Goal: Check status: Check status

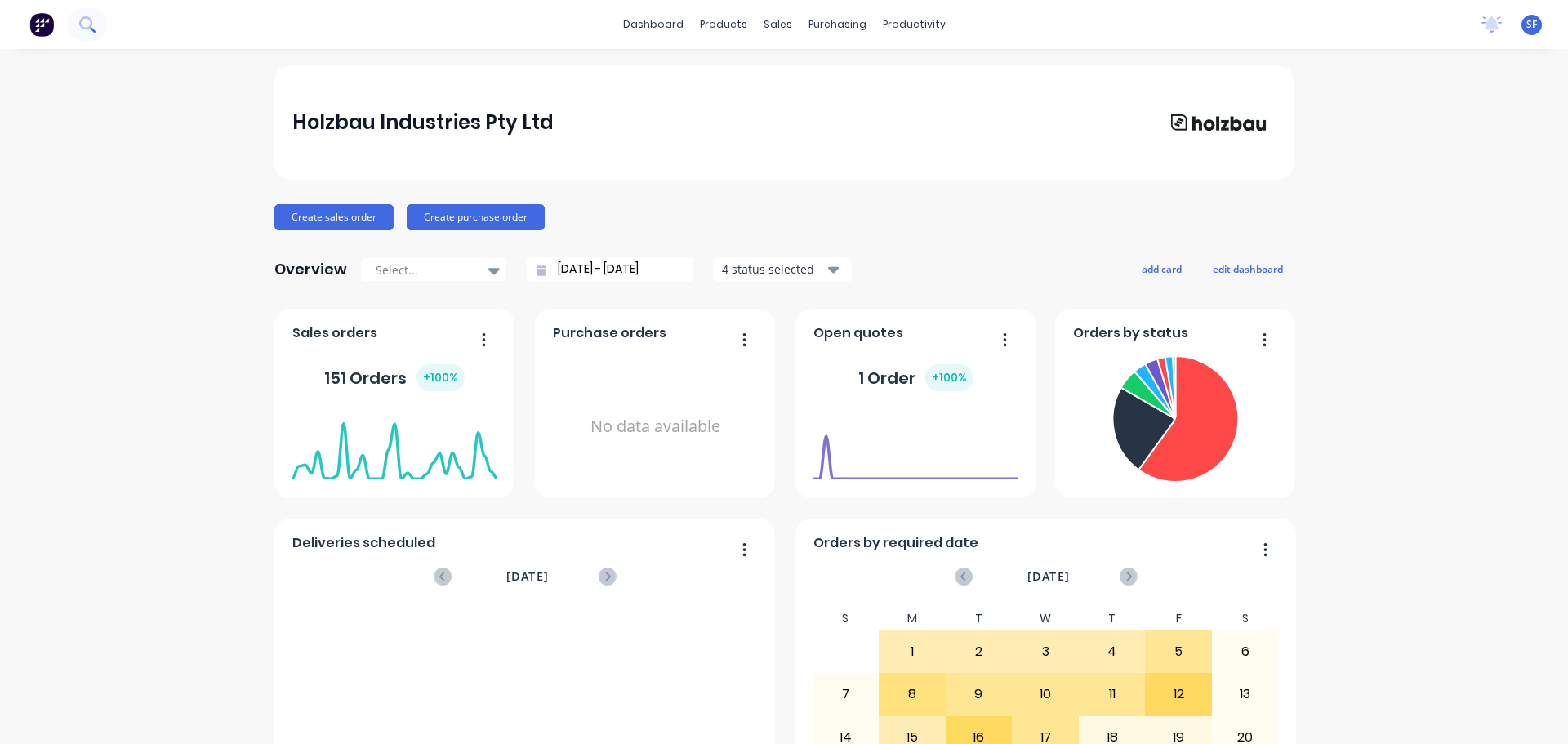
click at [97, 25] on button at bounding box center [88, 25] width 41 height 33
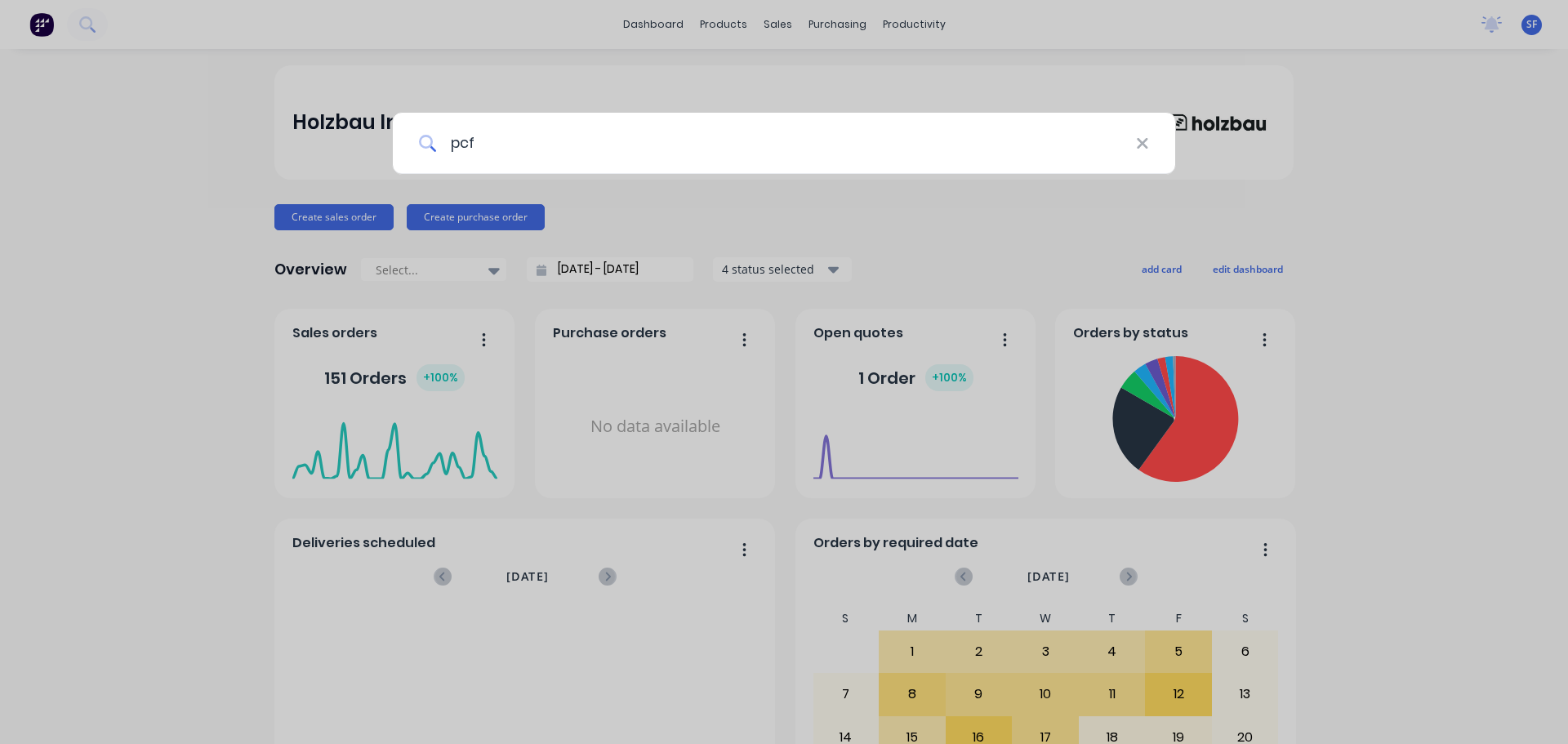
type input "pcf"
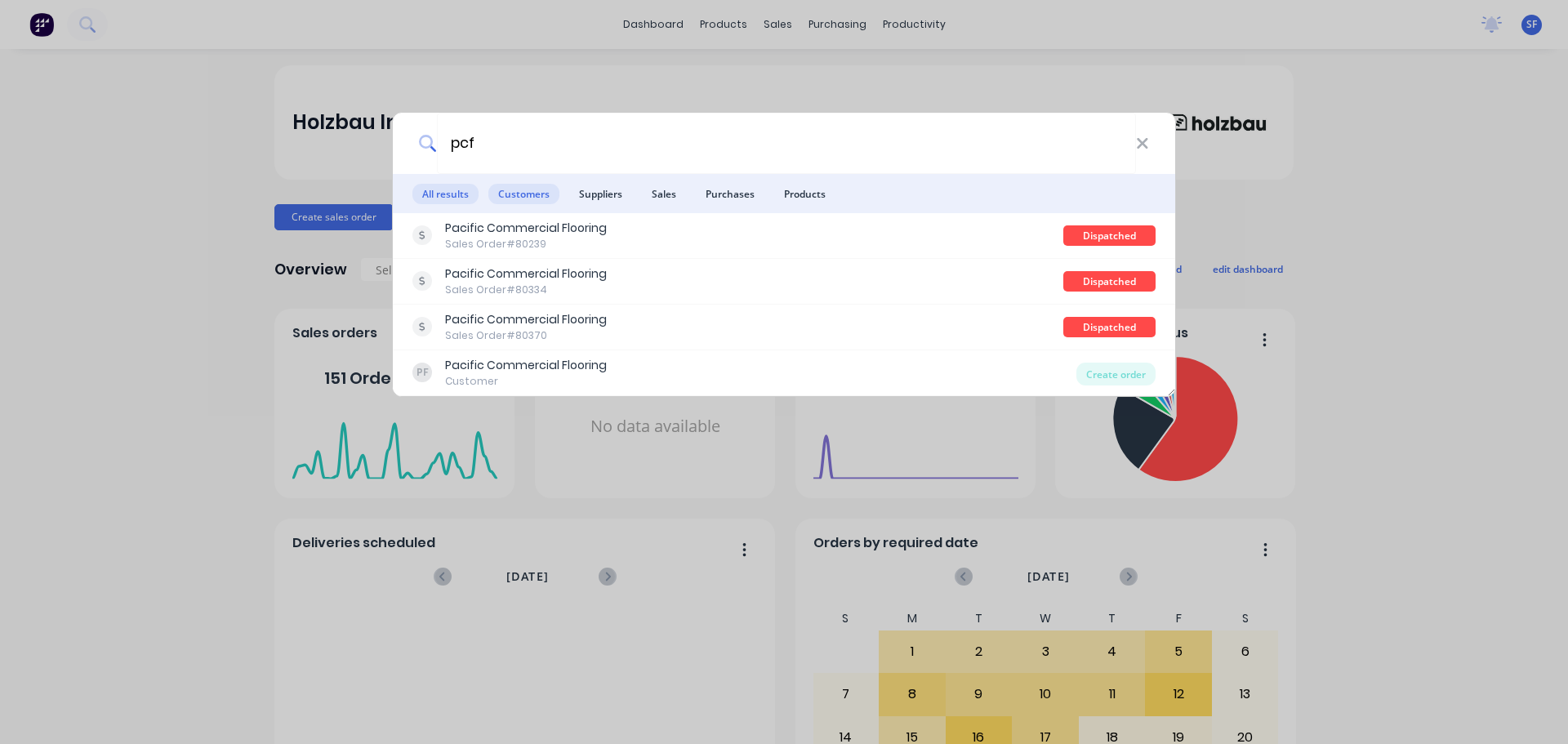
click at [513, 192] on span "Customers" at bounding box center [523, 193] width 71 height 20
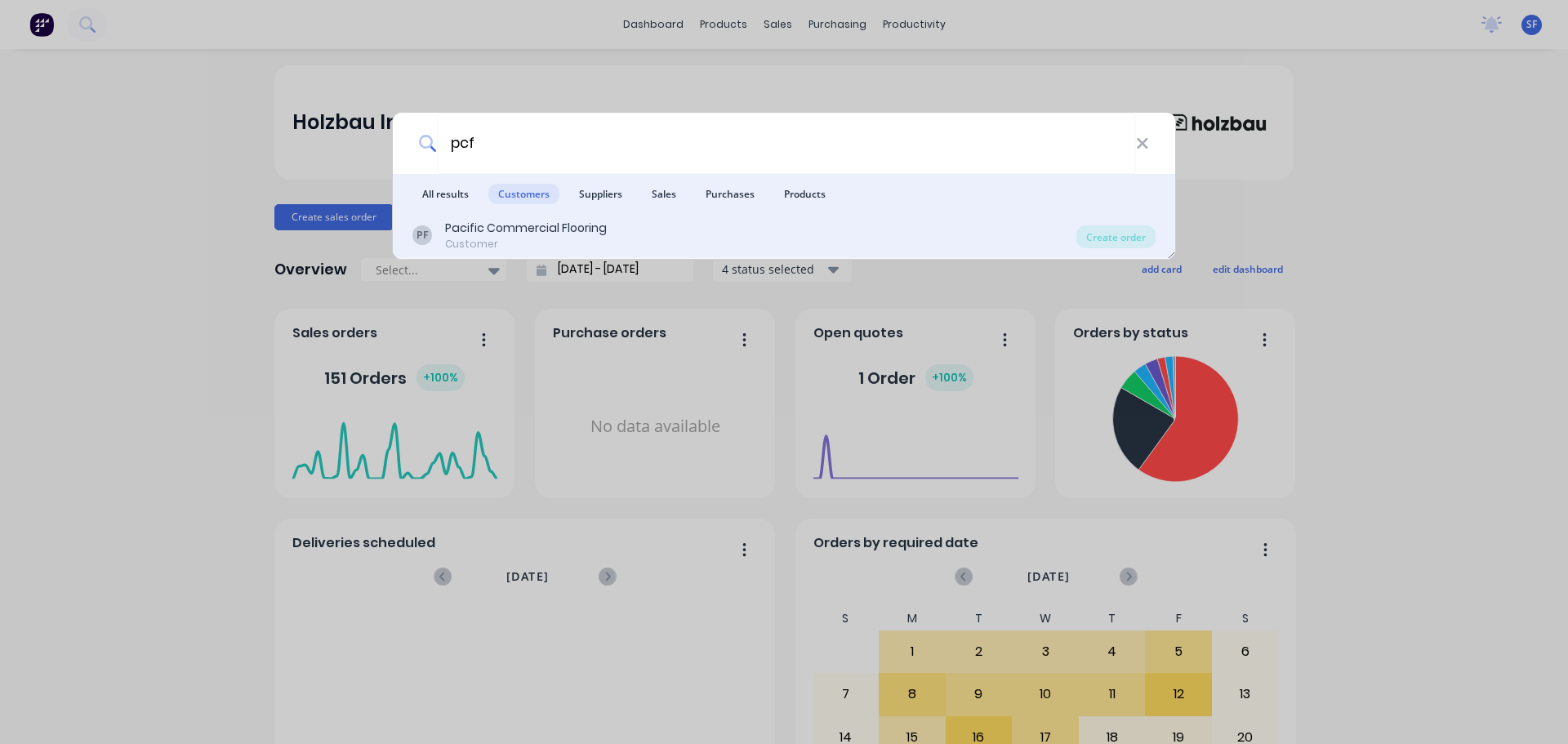
click at [516, 234] on div "Pacific Commercial Flooring" at bounding box center [526, 228] width 161 height 17
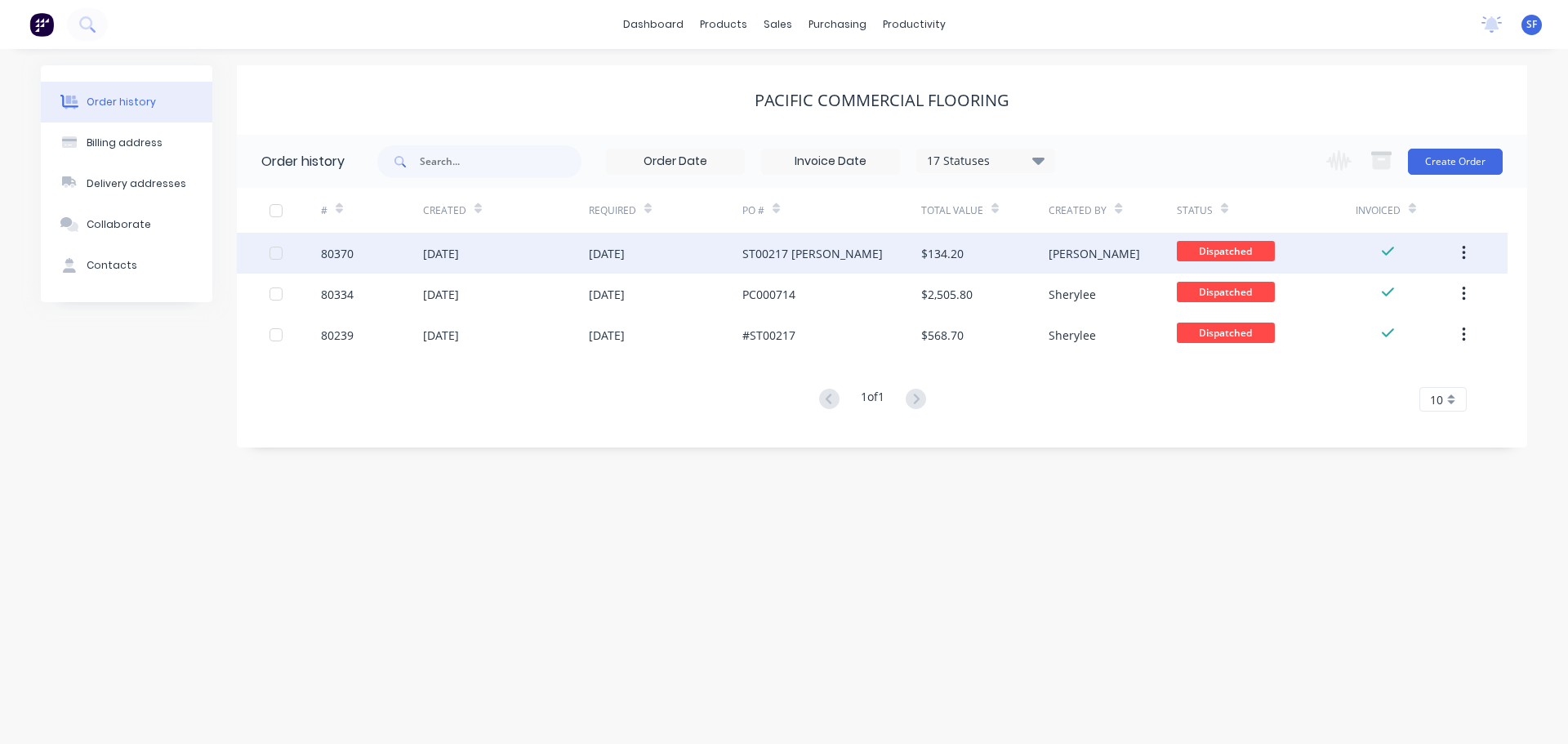
click at [540, 253] on div "[DATE]" at bounding box center [506, 253] width 165 height 41
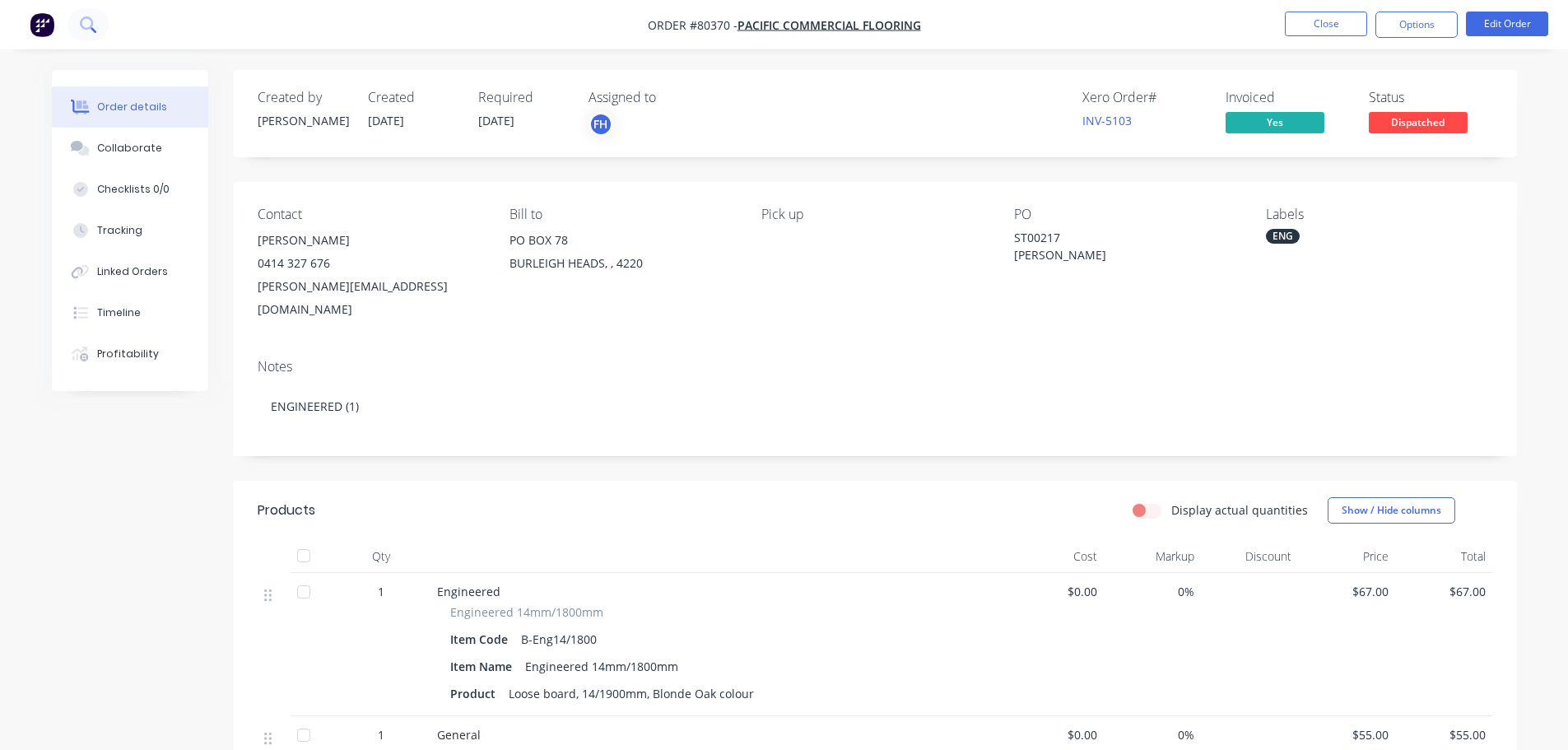
click at [80, 19] on icon at bounding box center [87, 24] width 16 height 16
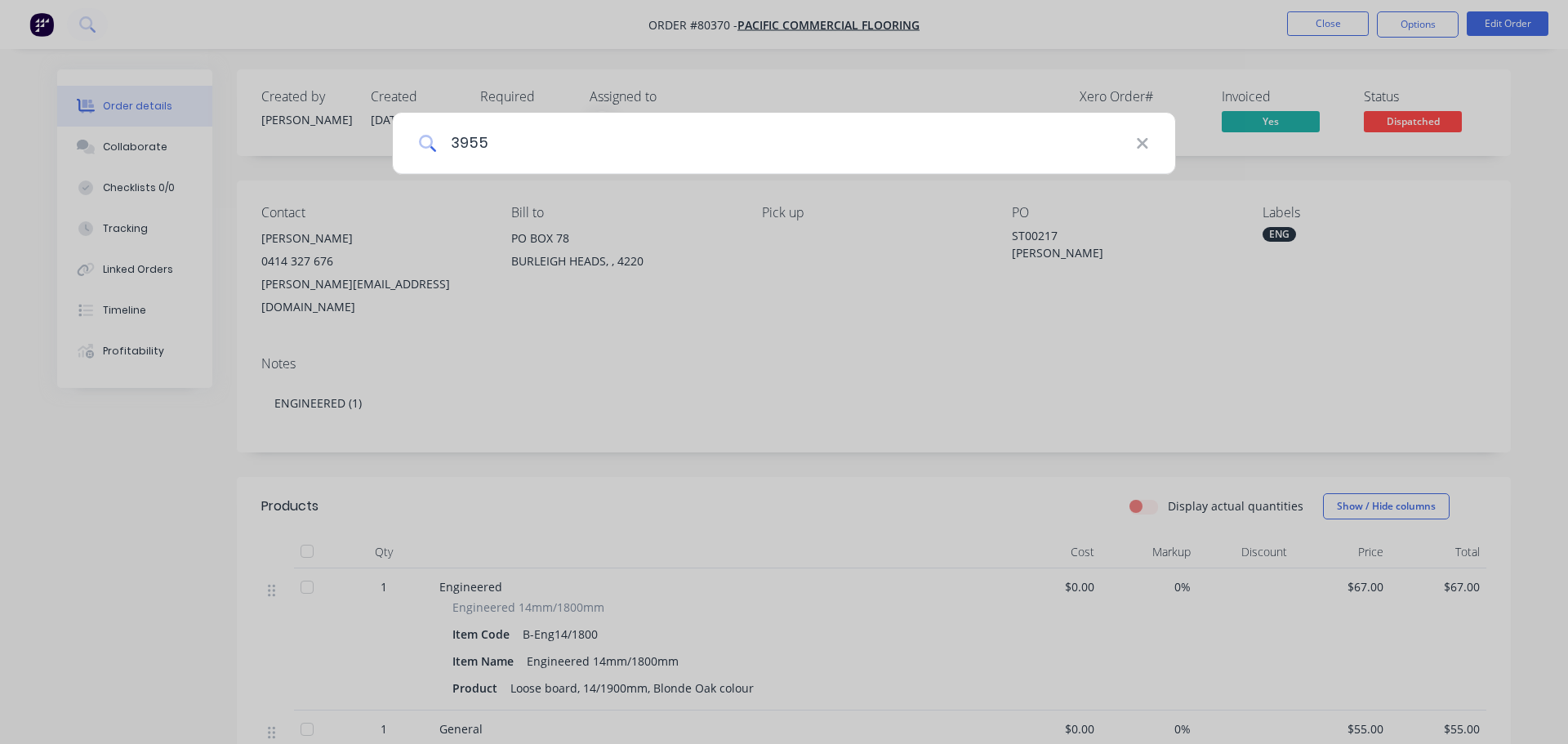
type input "3955"
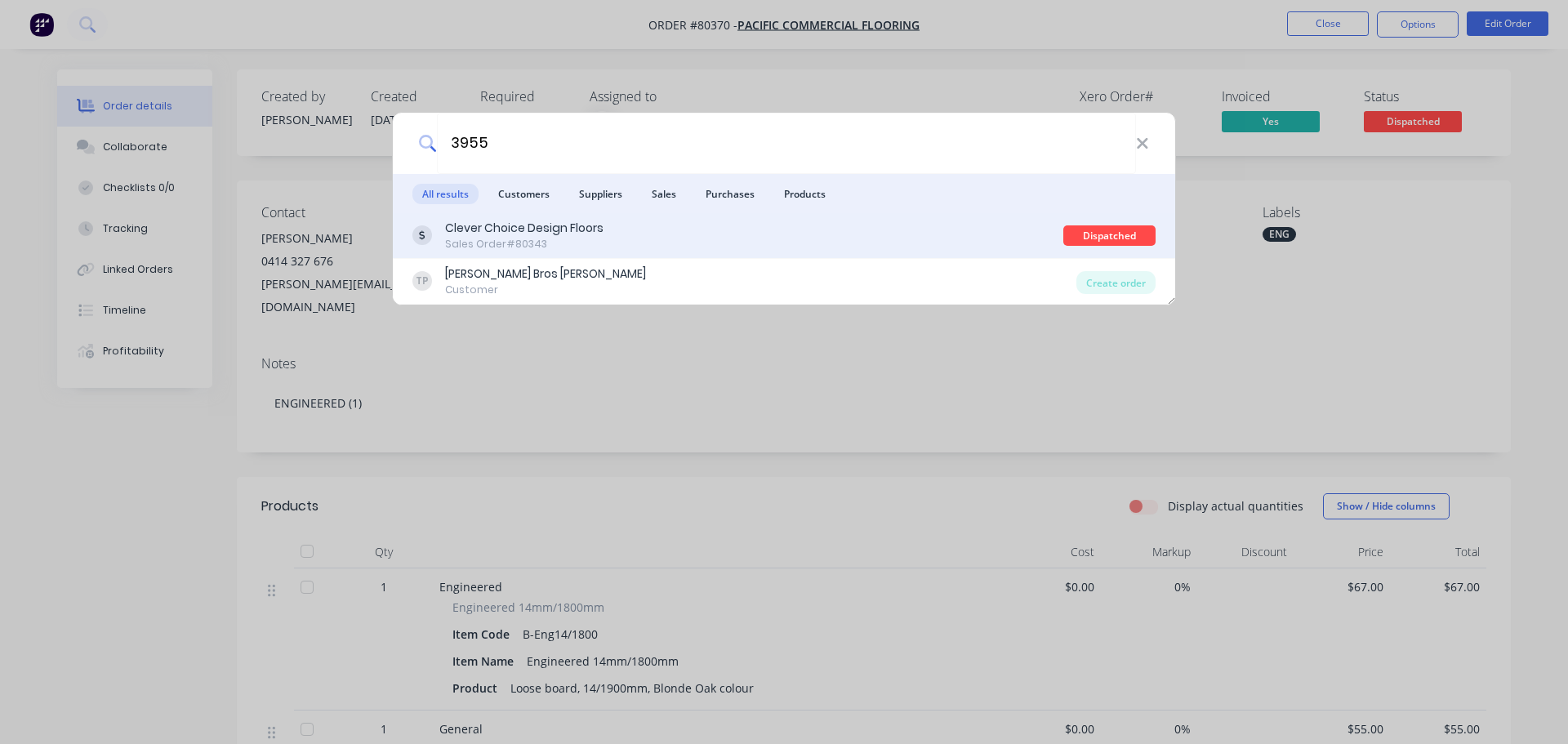
click at [505, 237] on div "Sales Order #80343" at bounding box center [524, 244] width 158 height 15
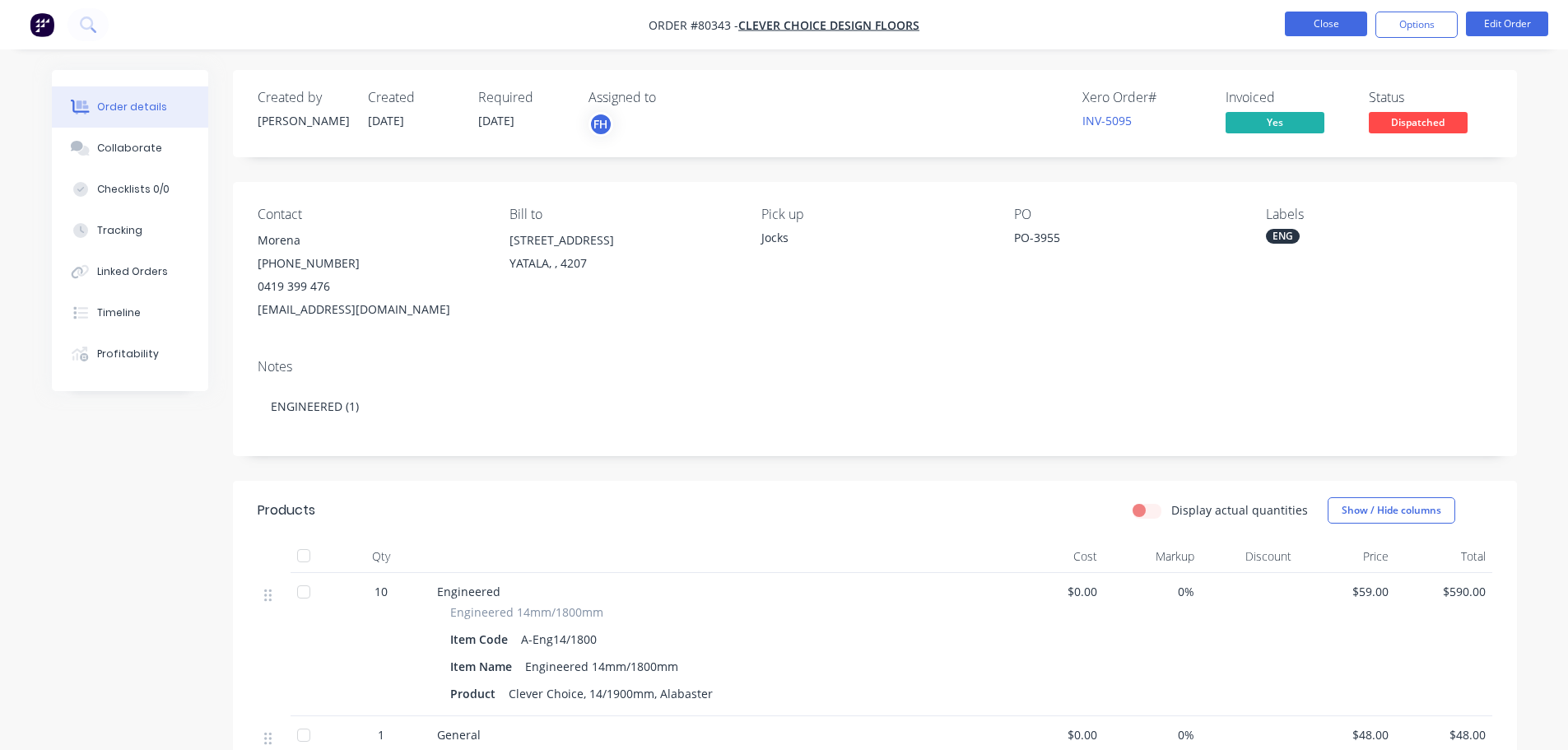
click at [1309, 23] on button "Close" at bounding box center [1326, 24] width 83 height 25
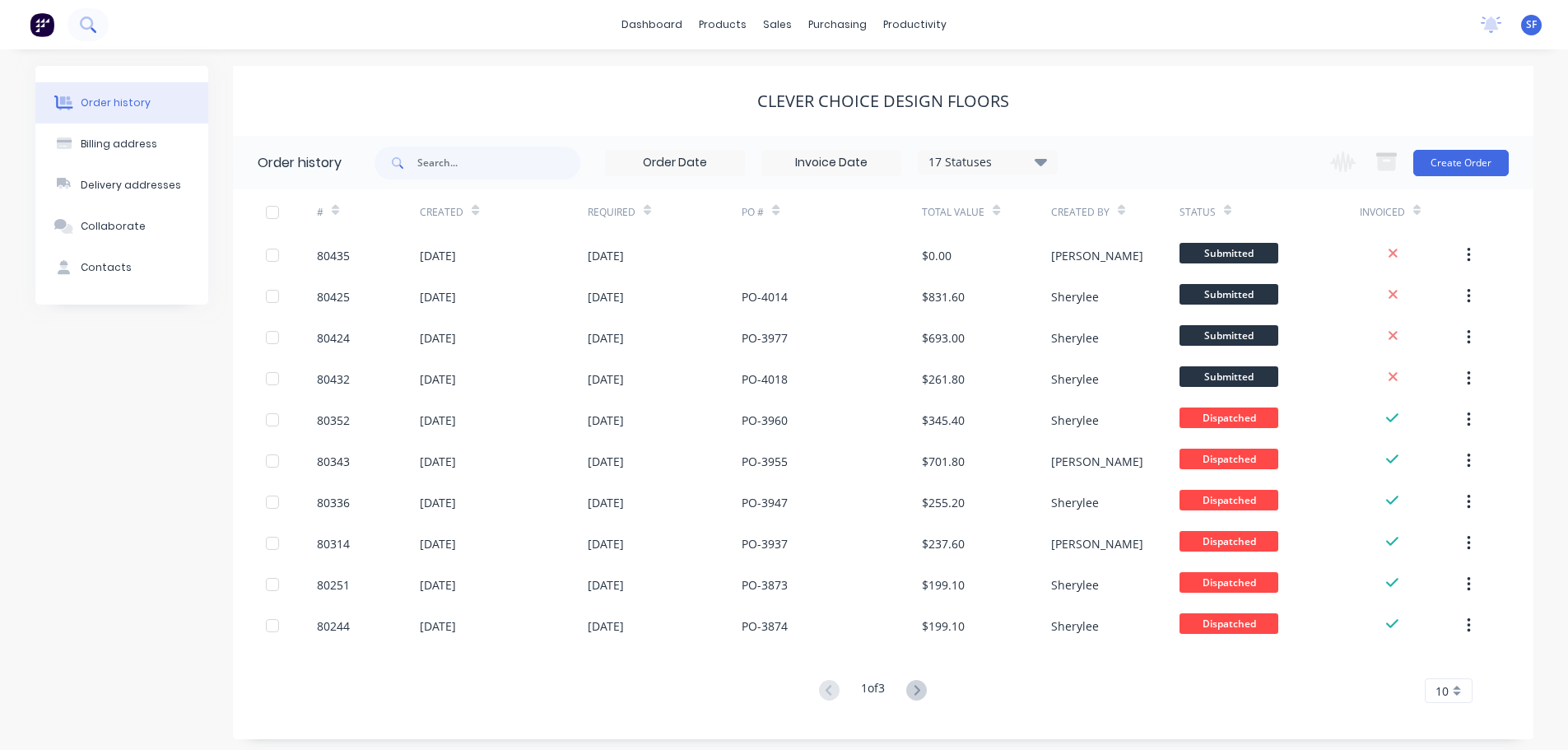
click at [94, 23] on icon at bounding box center [87, 24] width 16 height 16
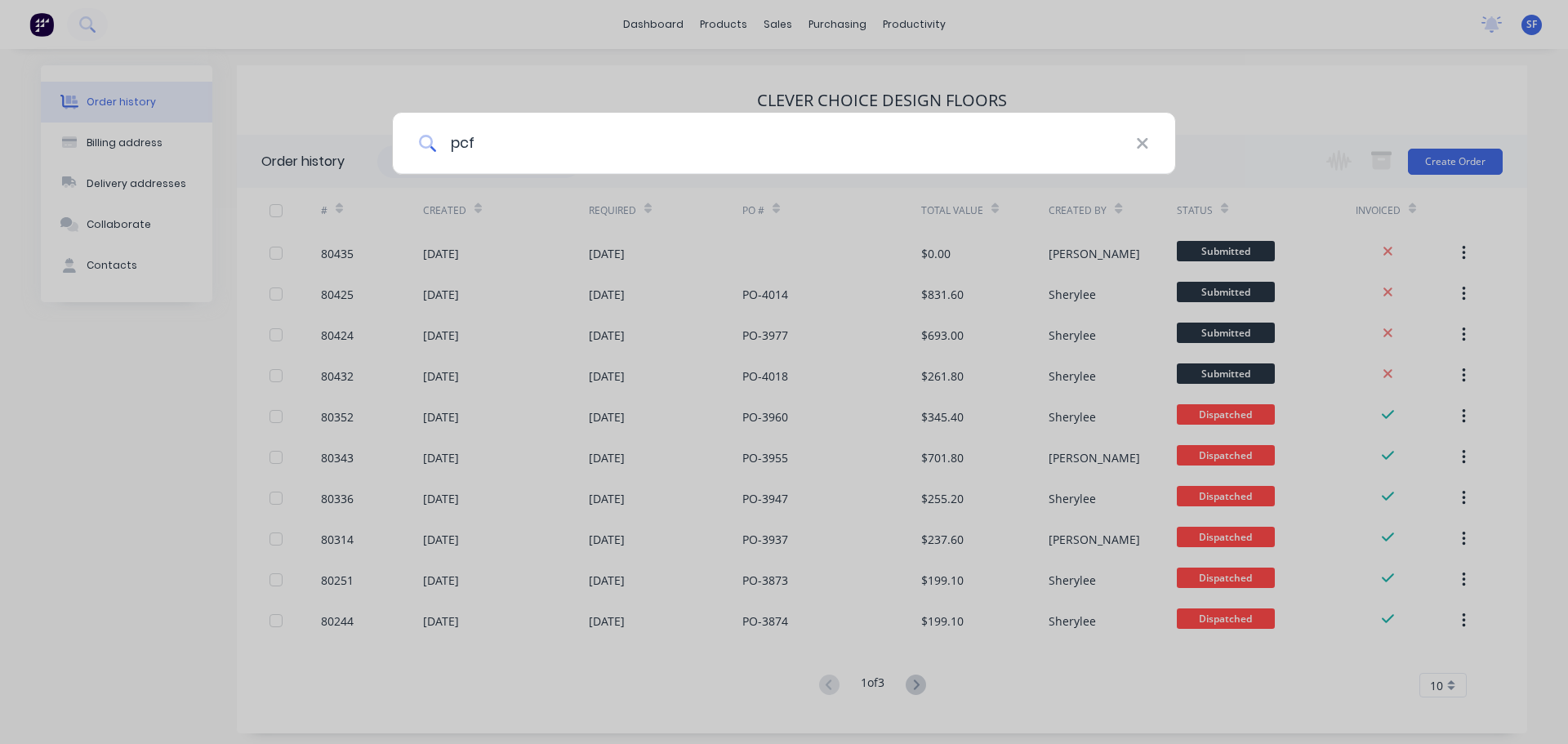
type input "pcf"
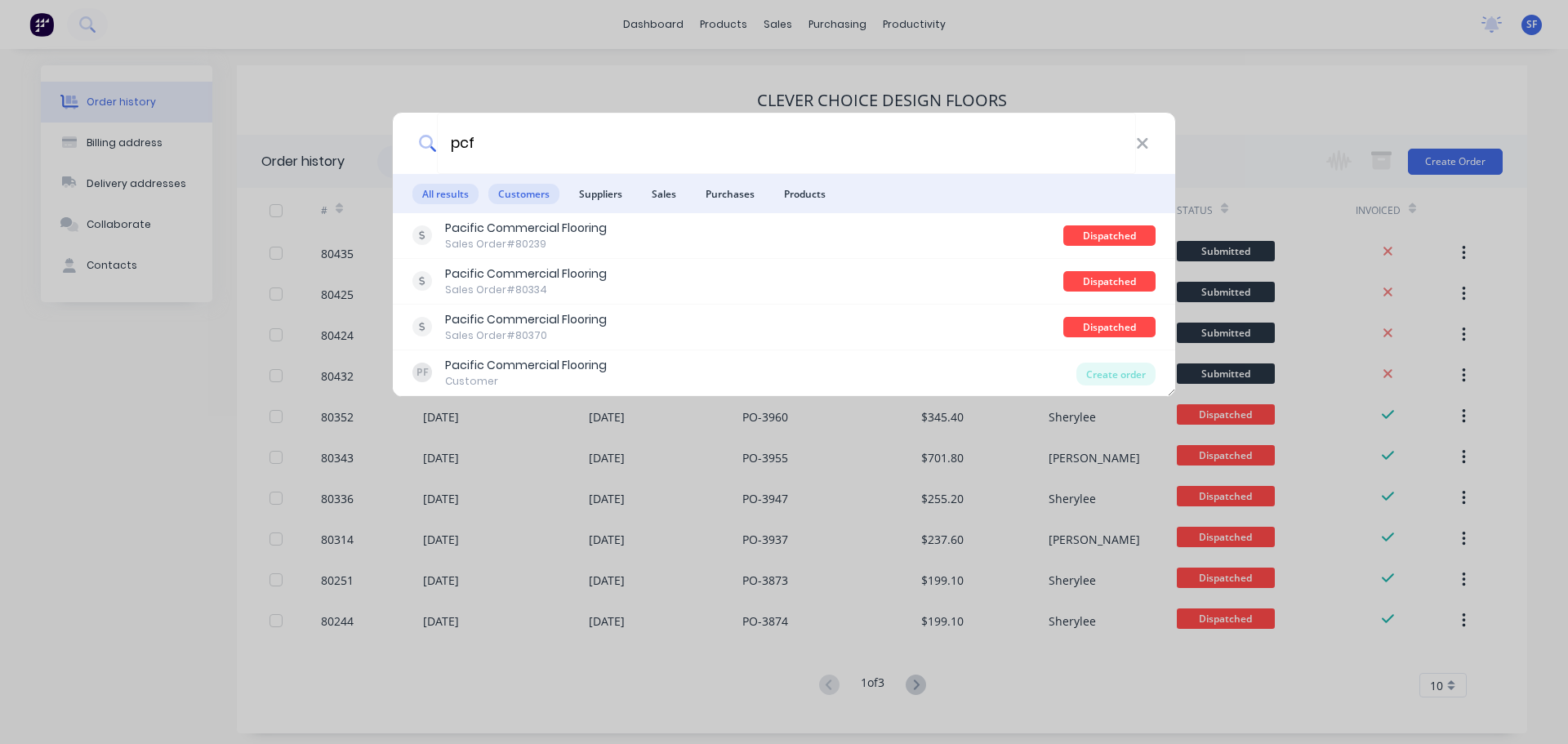
click at [514, 199] on span "Customers" at bounding box center [523, 193] width 71 height 20
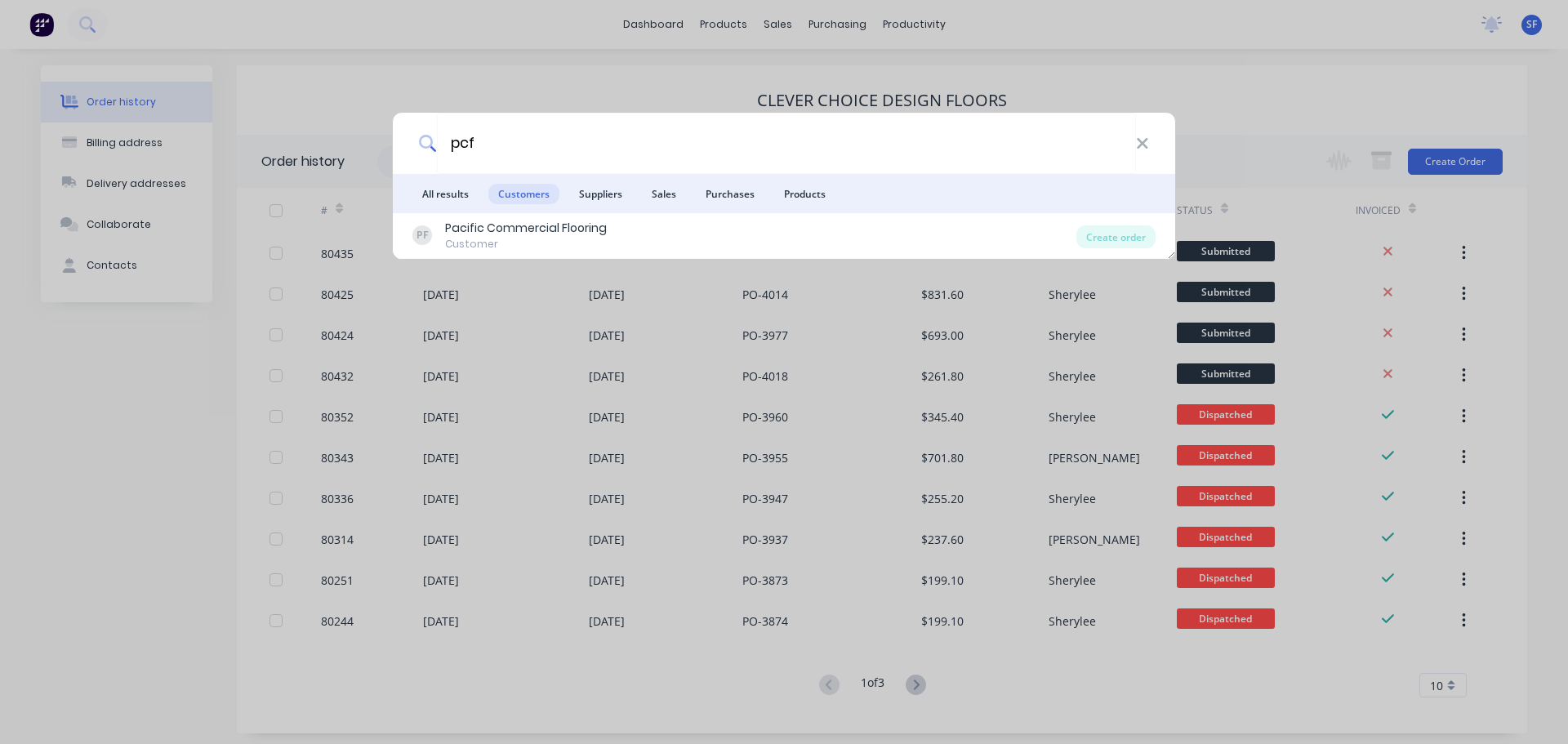
click at [523, 230] on div "Pacific Commercial Flooring" at bounding box center [526, 228] width 161 height 17
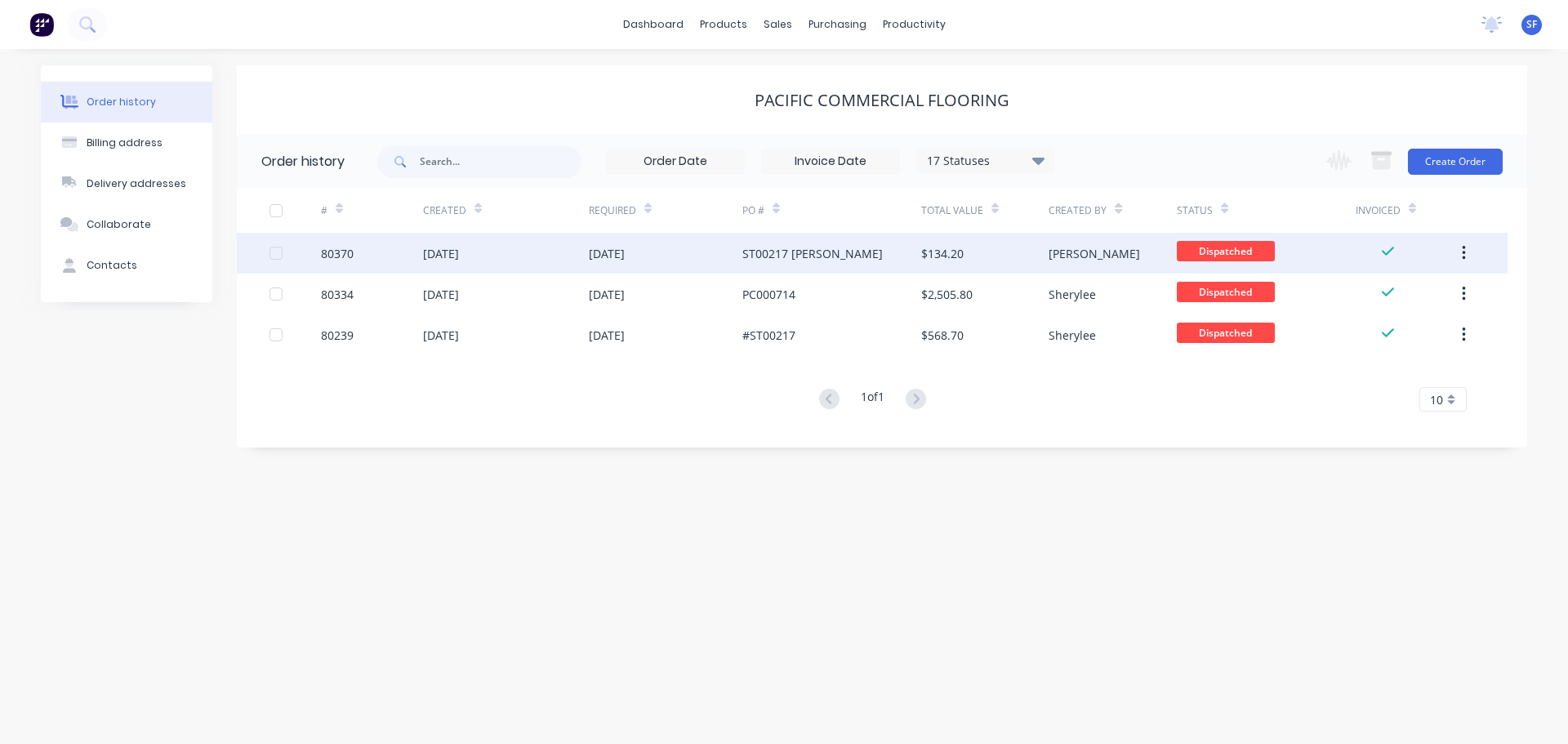
click at [524, 264] on div "[DATE]" at bounding box center [506, 253] width 165 height 41
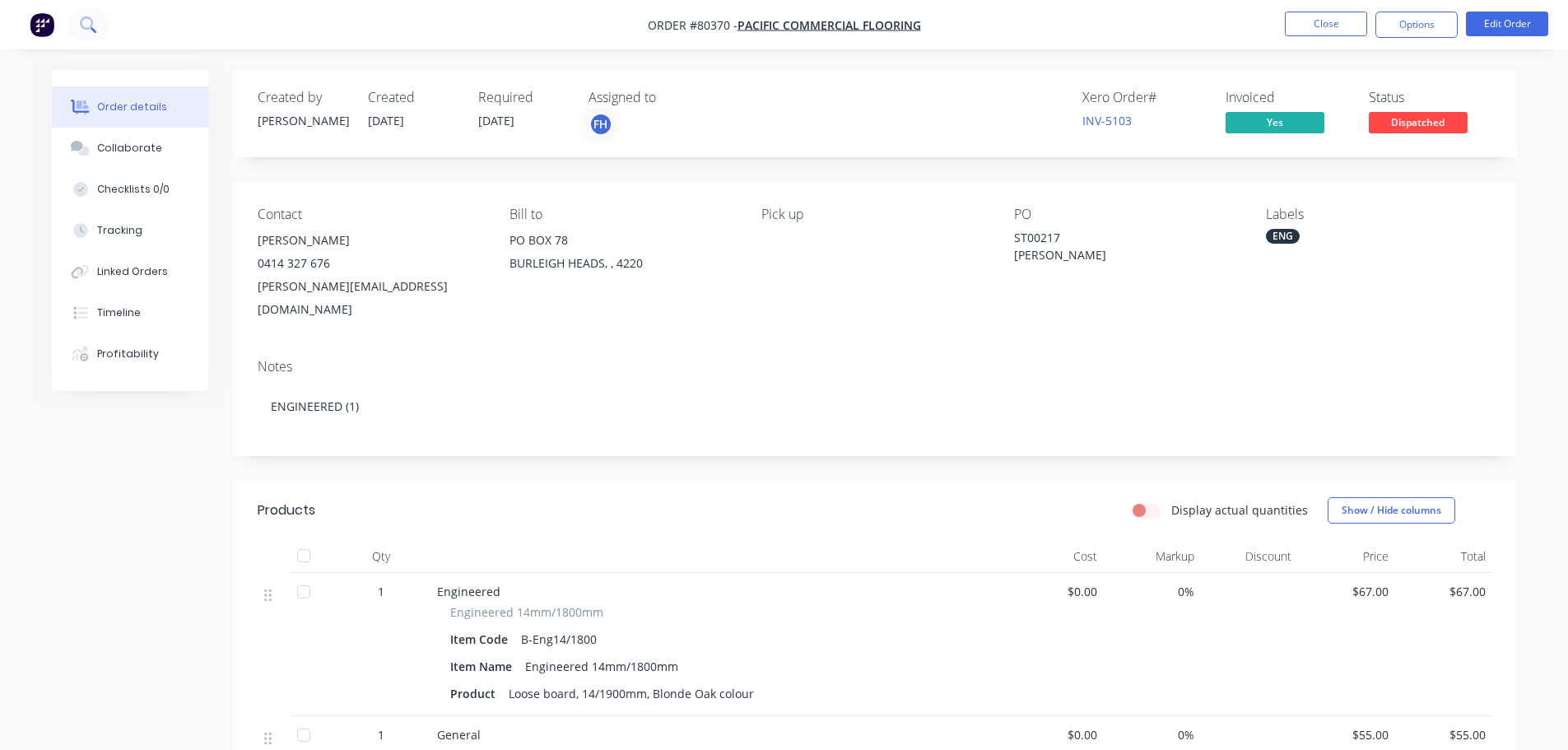
click at [87, 27] on icon at bounding box center [87, 24] width 16 height 16
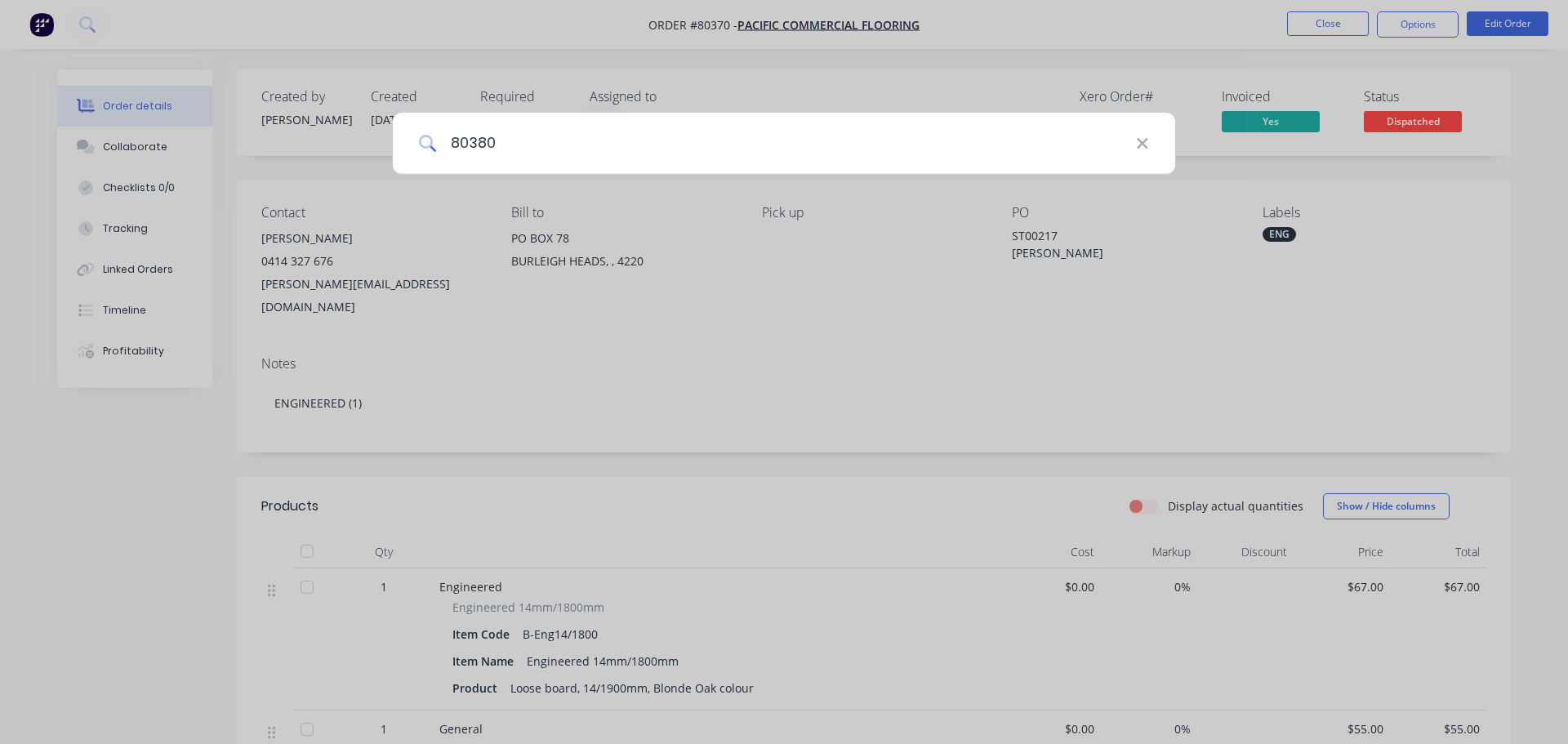
type input "80380"
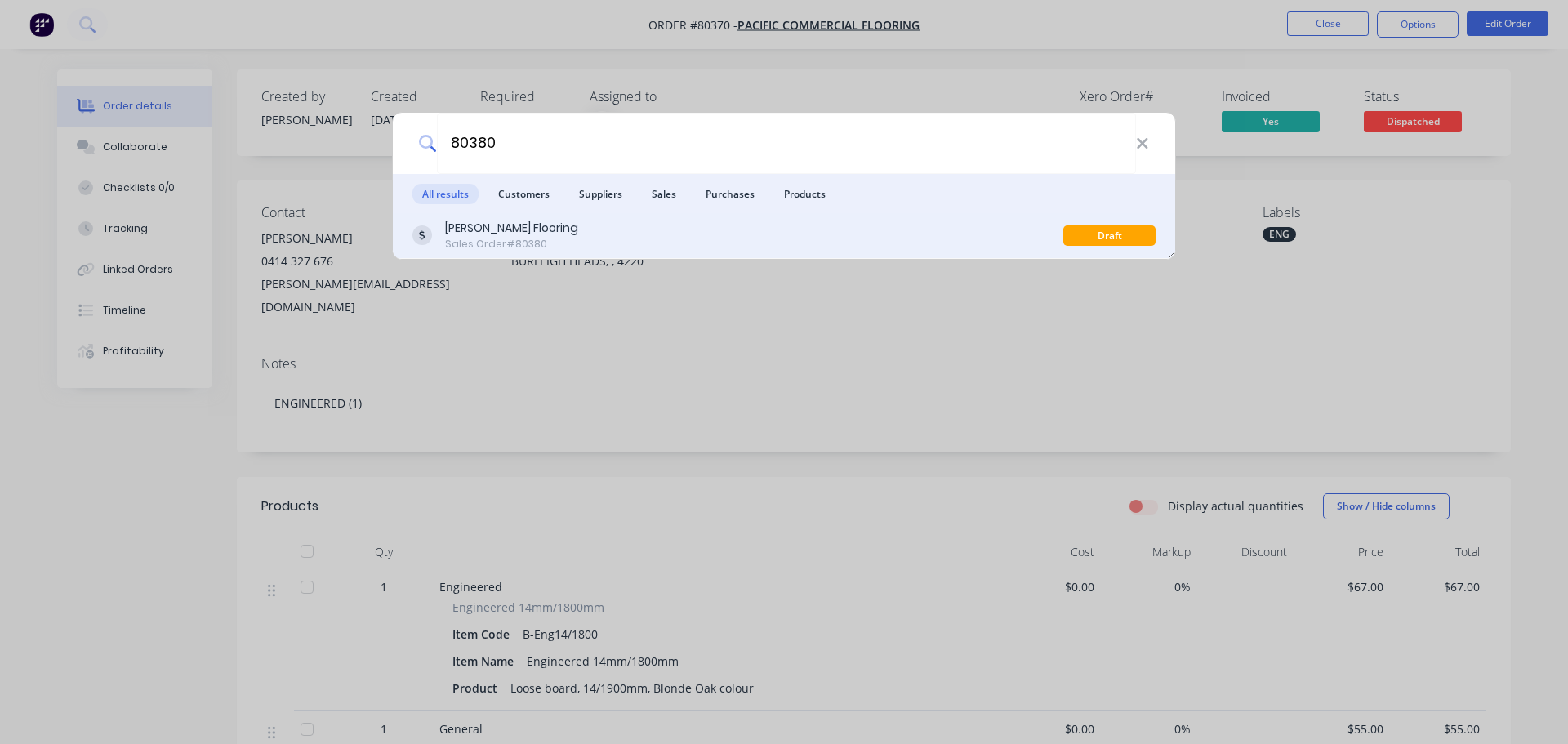
click at [556, 242] on div "[PERSON_NAME] Flooring Sales Order #80380" at bounding box center [738, 235] width 651 height 32
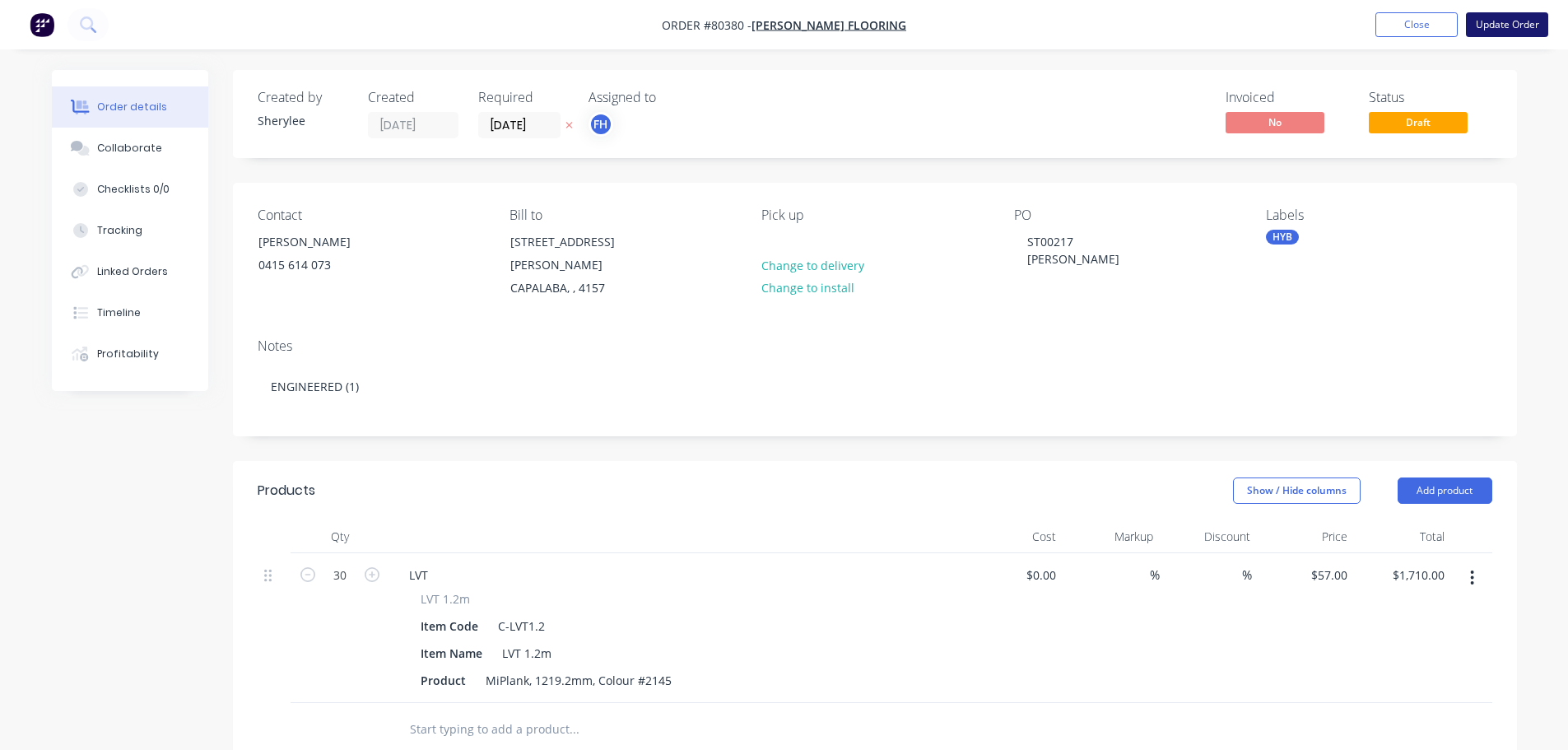
click at [1509, 26] on button "Update Order" at bounding box center [1507, 25] width 83 height 25
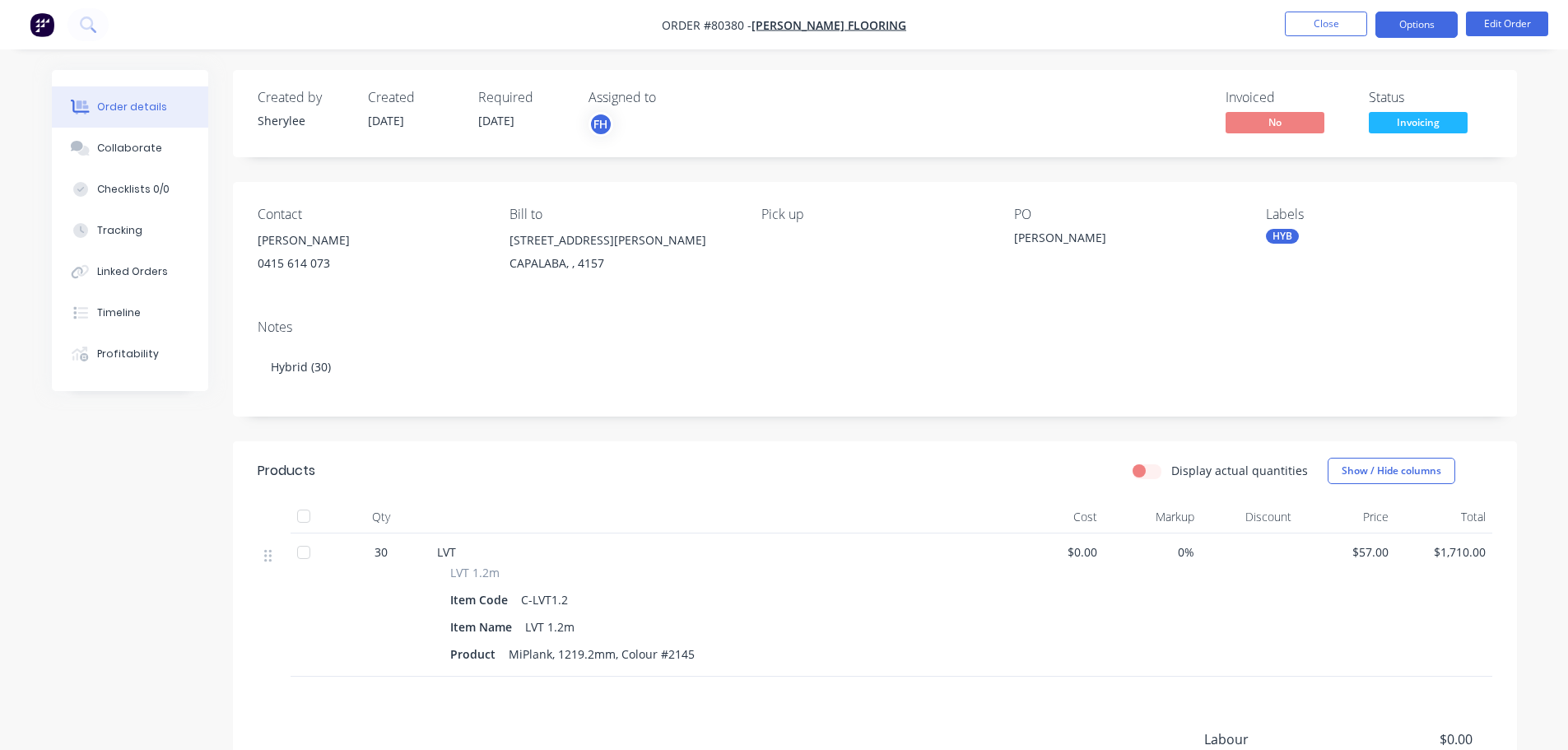
click at [1434, 32] on button "Options" at bounding box center [1417, 25] width 83 height 26
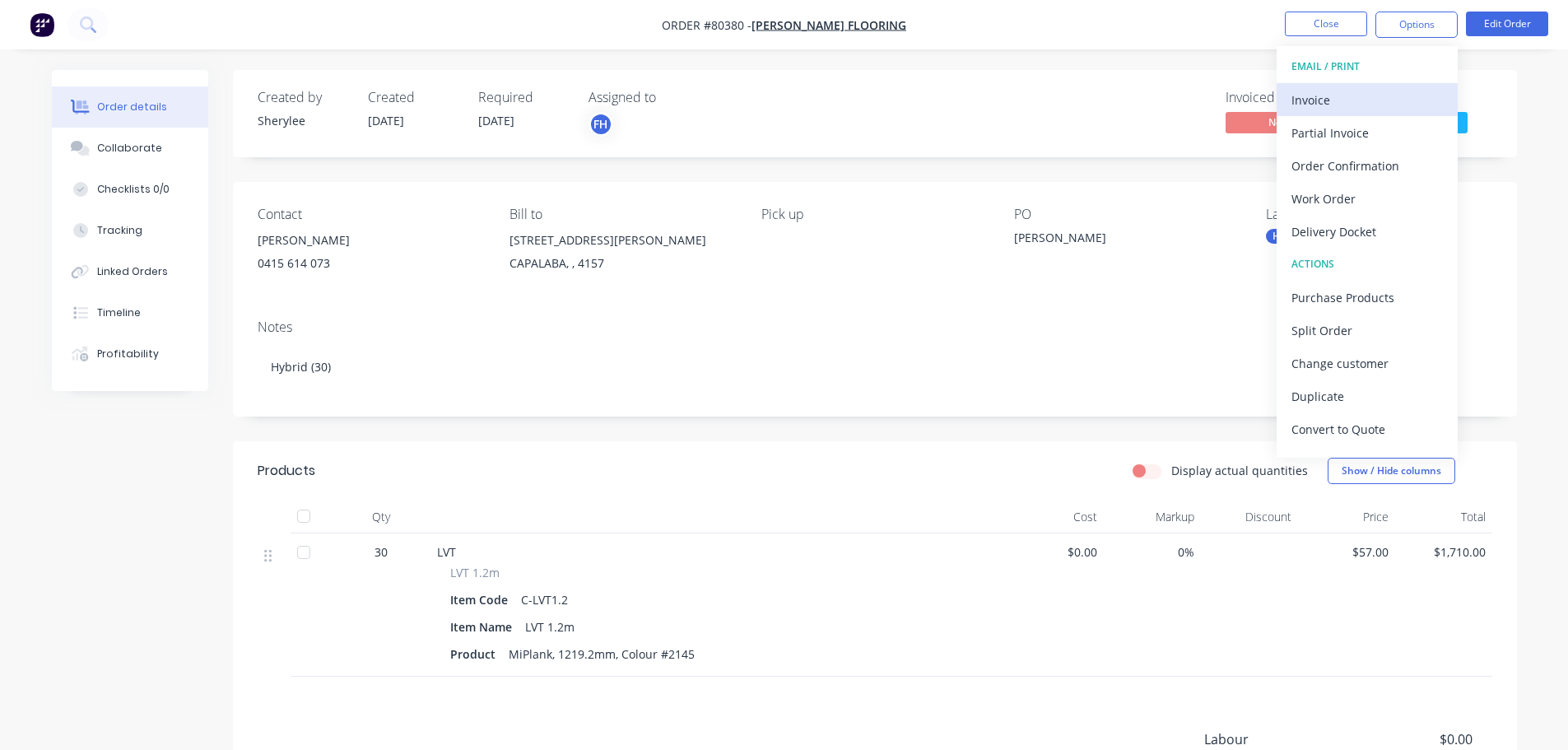
click at [1361, 97] on div "Invoice" at bounding box center [1367, 100] width 152 height 24
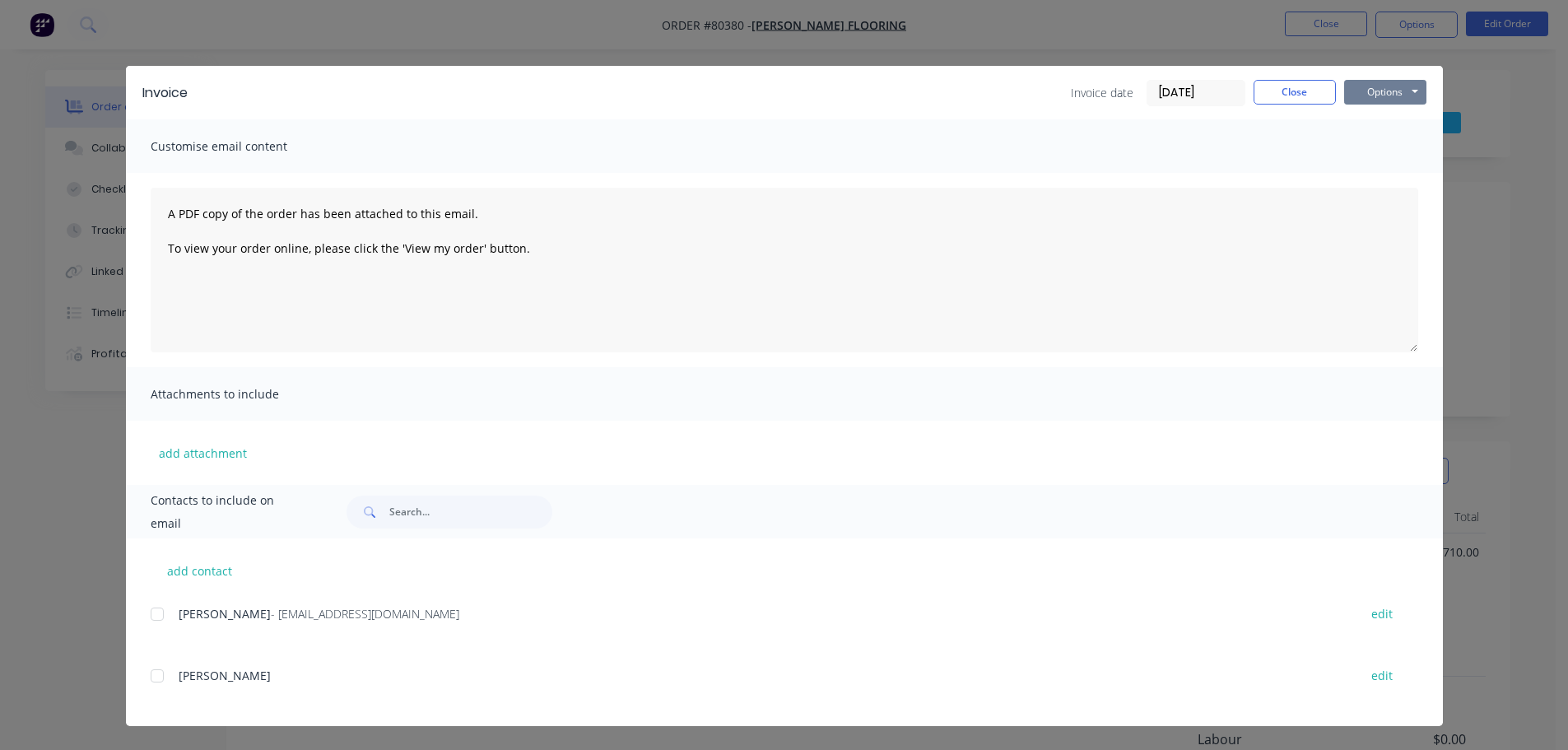
click at [1377, 93] on button "Options" at bounding box center [1386, 92] width 83 height 25
click at [1386, 152] on button "Print" at bounding box center [1397, 149] width 106 height 27
click at [1308, 87] on button "Close" at bounding box center [1295, 92] width 83 height 25
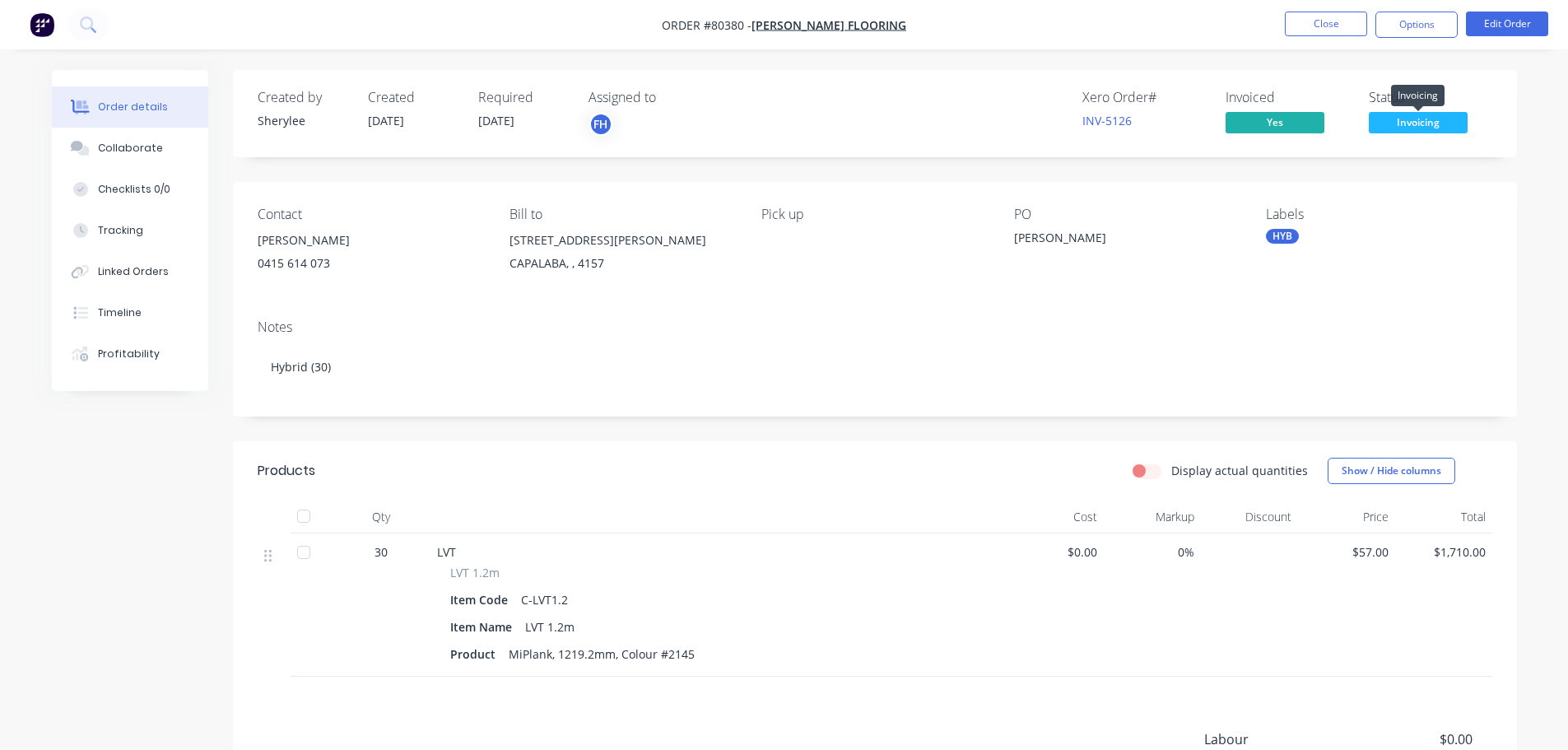
click at [1400, 116] on span "Invoicing" at bounding box center [1419, 122] width 99 height 21
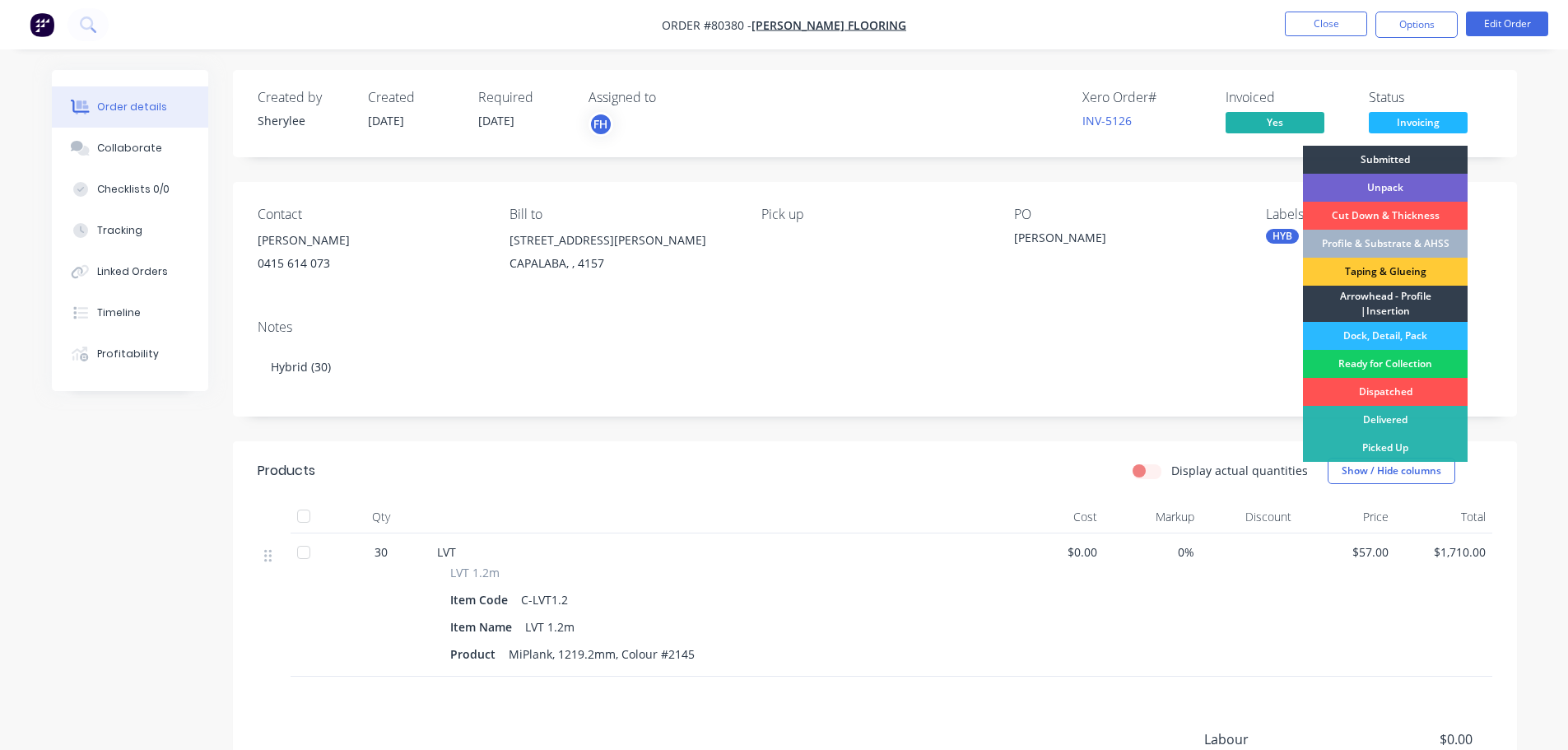
click at [1425, 362] on div "Ready for Collection" at bounding box center [1385, 364] width 164 height 28
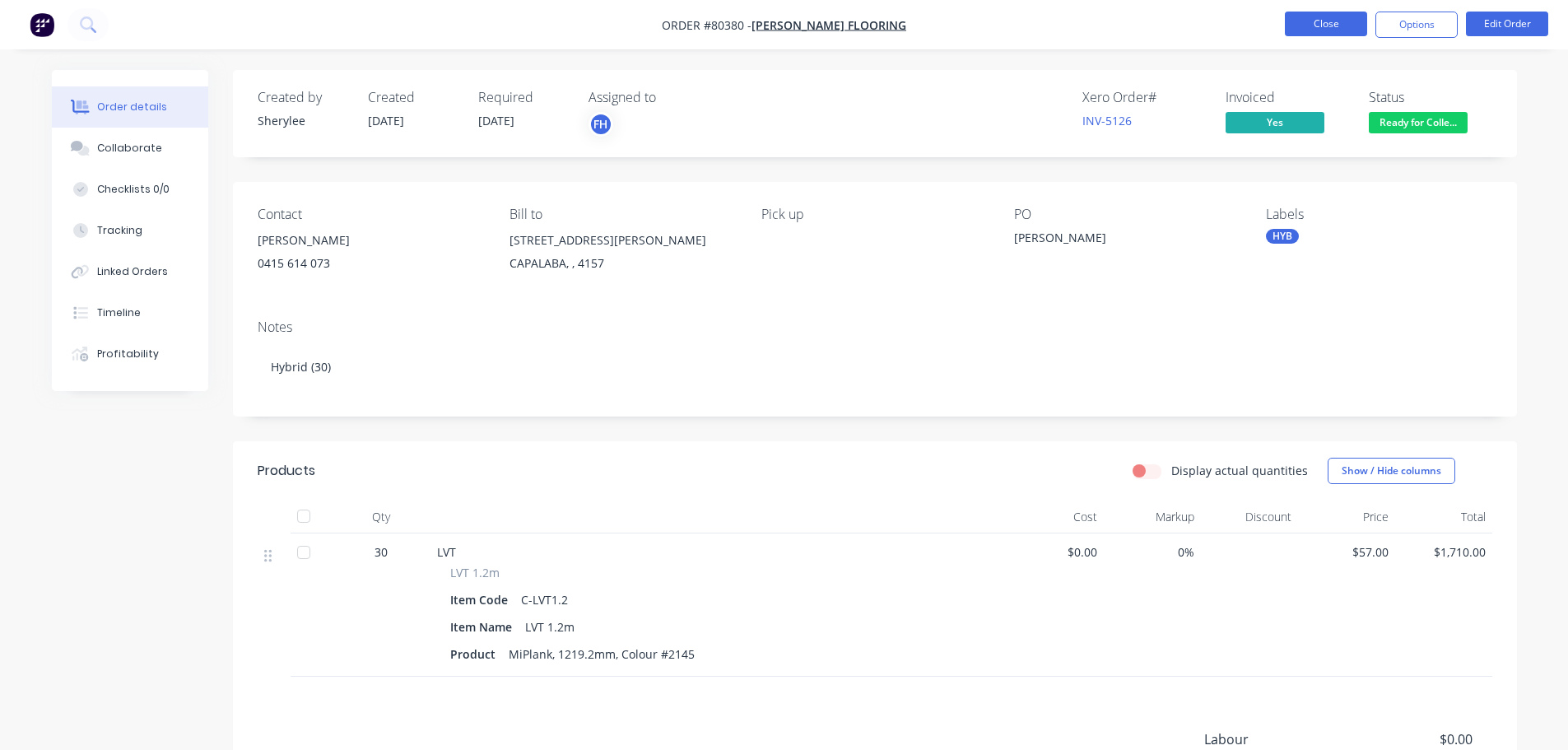
click at [1323, 27] on button "Close" at bounding box center [1326, 24] width 83 height 25
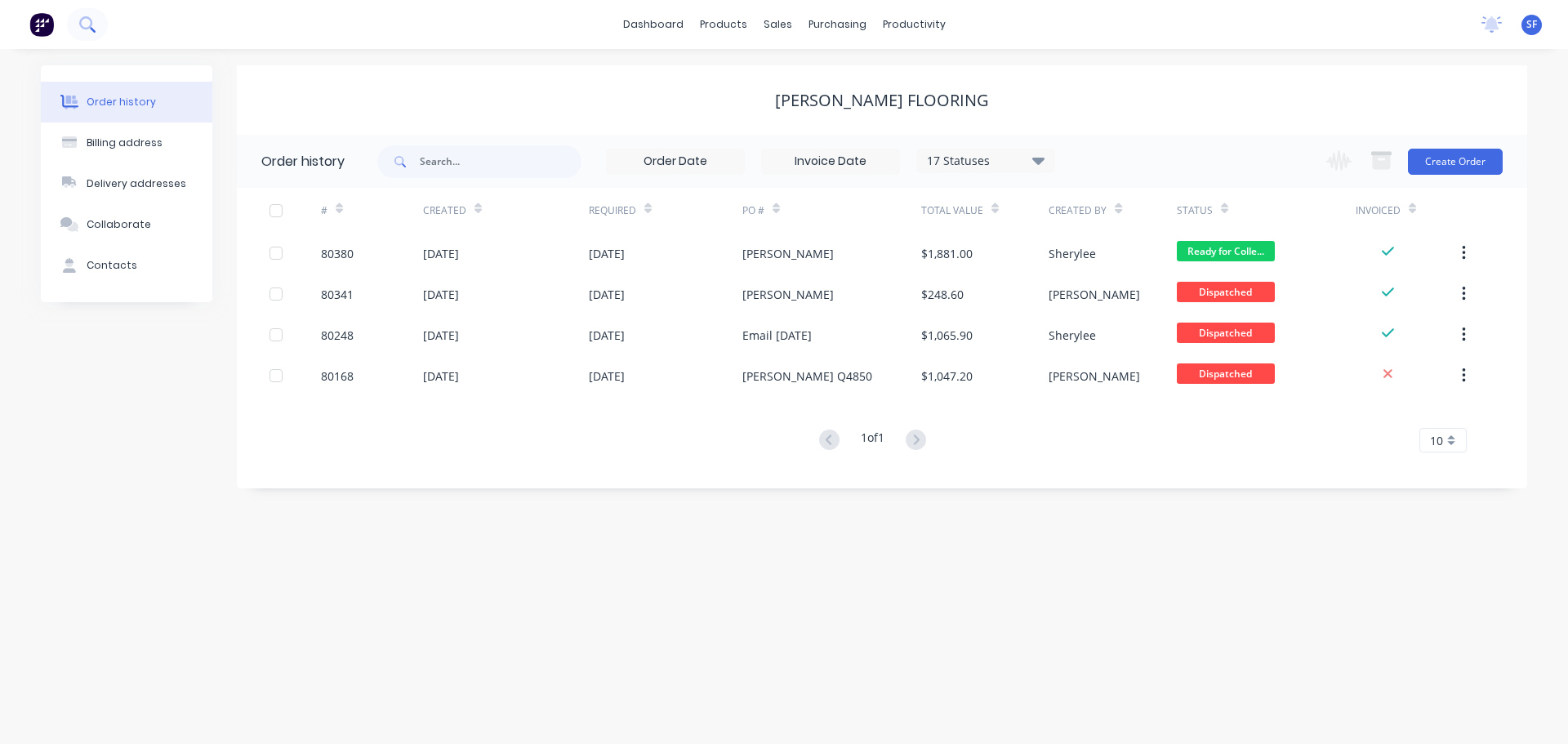
click at [91, 16] on button at bounding box center [88, 25] width 41 height 33
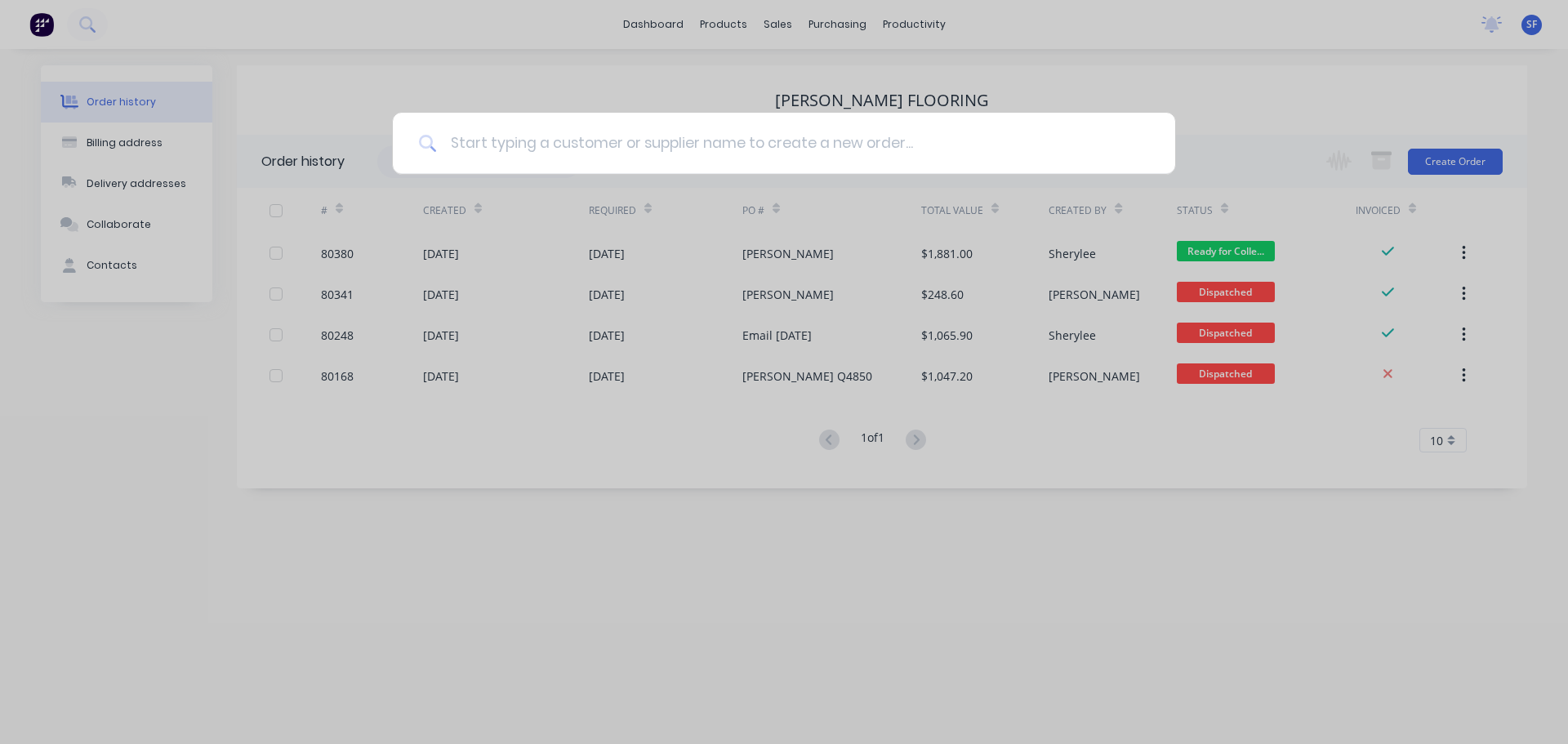
click at [484, 141] on input at bounding box center [793, 143] width 712 height 61
type input "80402"
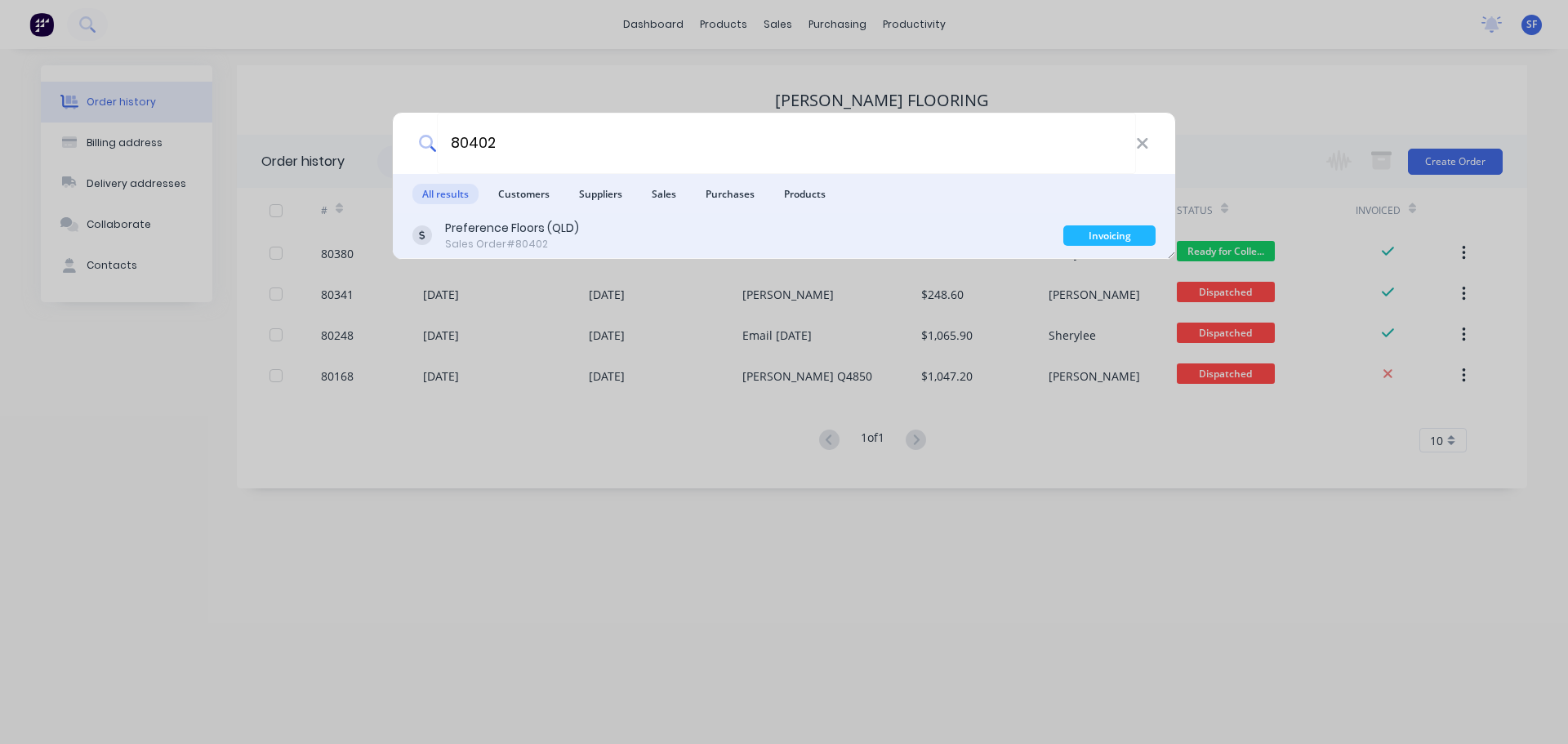
click at [523, 229] on div "Preference Floors (QLD)" at bounding box center [513, 228] width 134 height 17
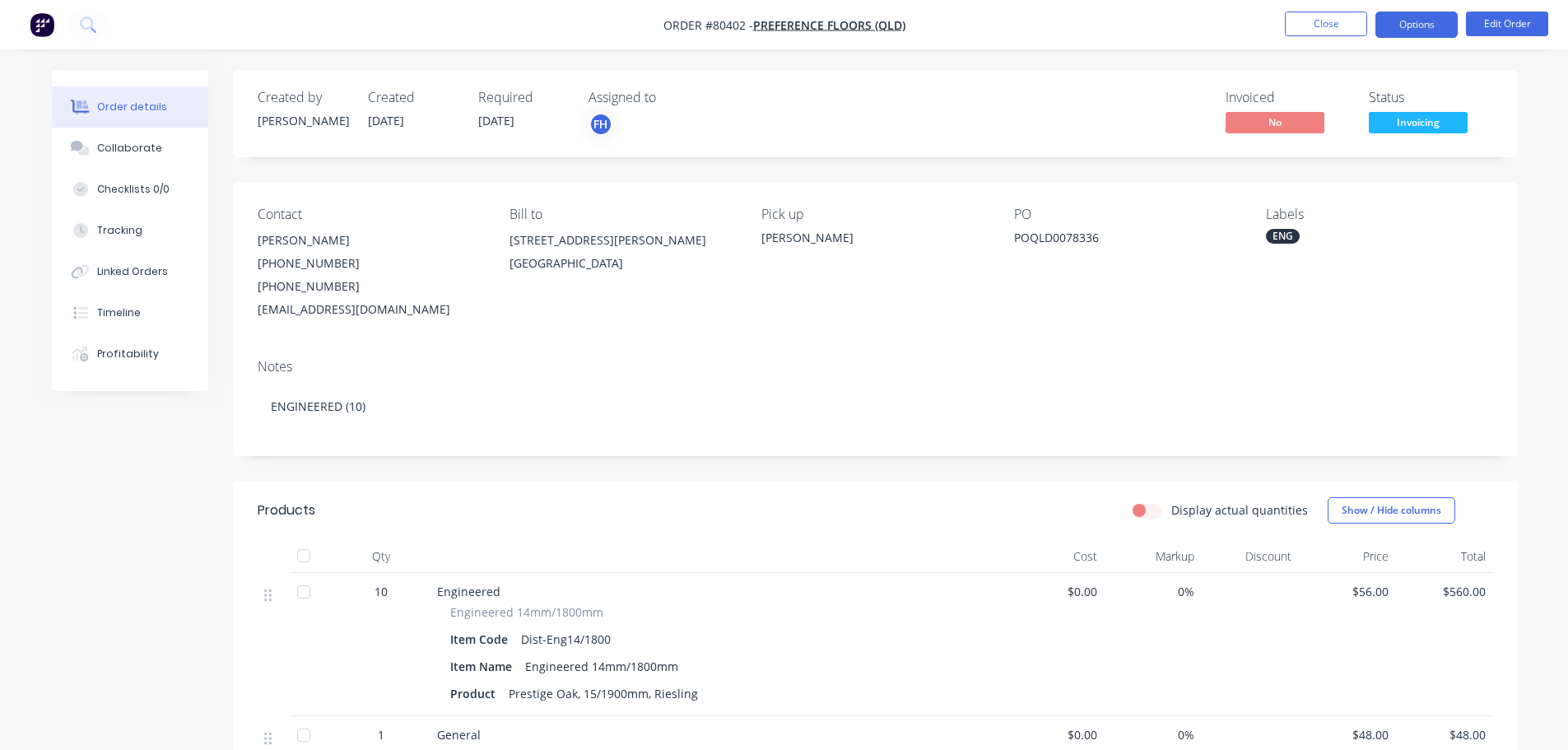
click at [1427, 29] on button "Options" at bounding box center [1417, 25] width 83 height 26
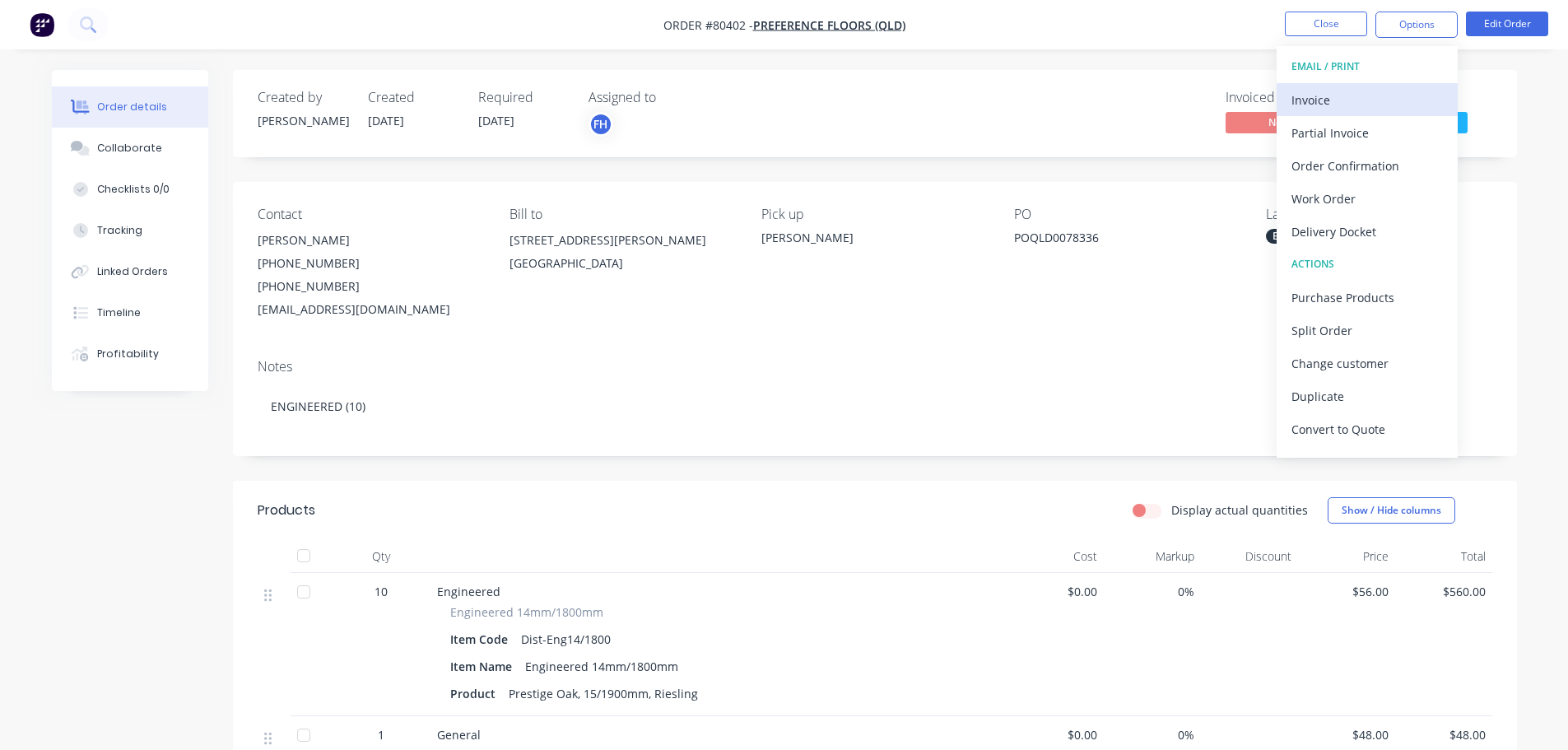
click at [1332, 99] on div "Invoice" at bounding box center [1367, 100] width 152 height 24
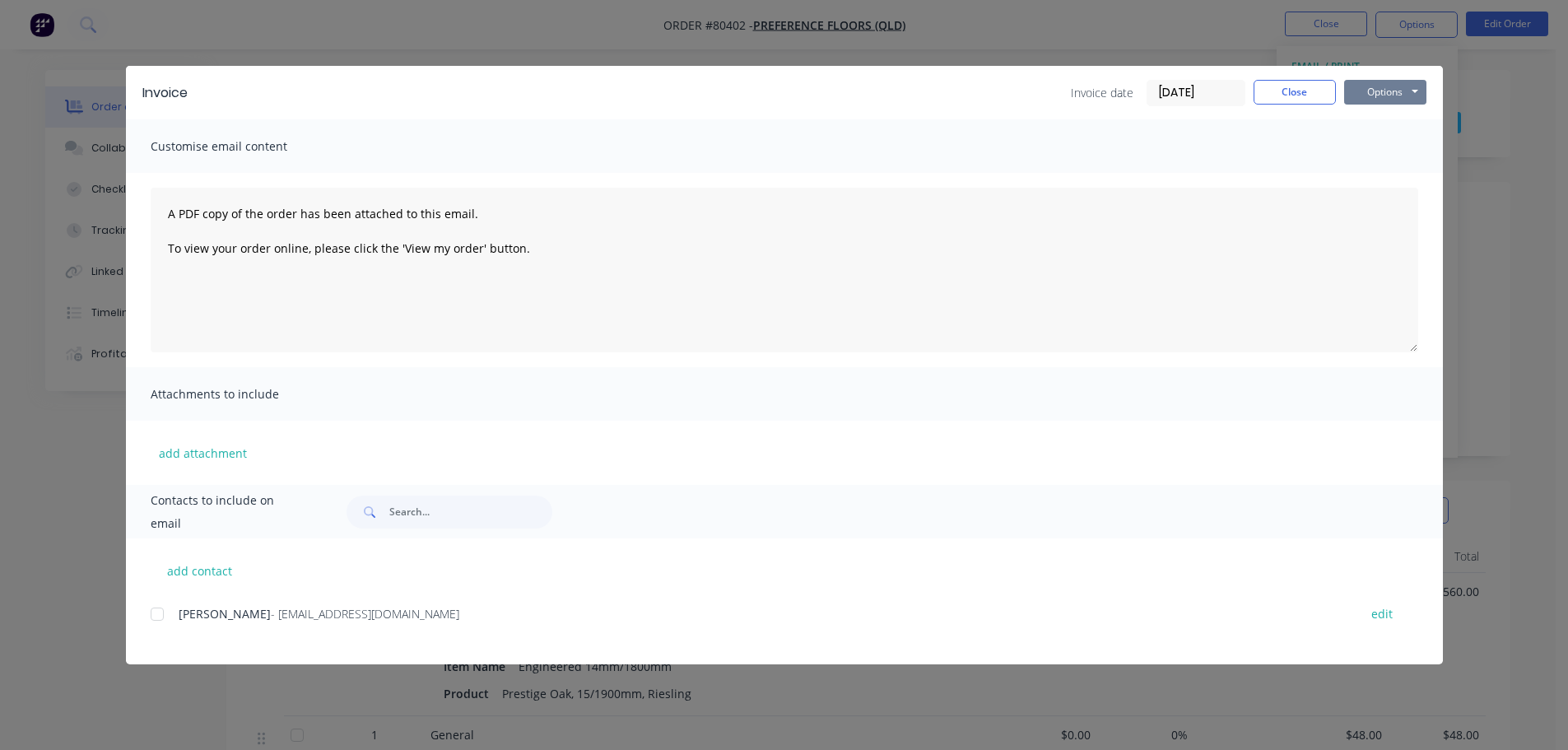
click at [1377, 97] on button "Options" at bounding box center [1386, 92] width 83 height 25
click at [1387, 151] on button "Print" at bounding box center [1397, 149] width 106 height 27
click at [1305, 87] on button "Close" at bounding box center [1295, 92] width 83 height 25
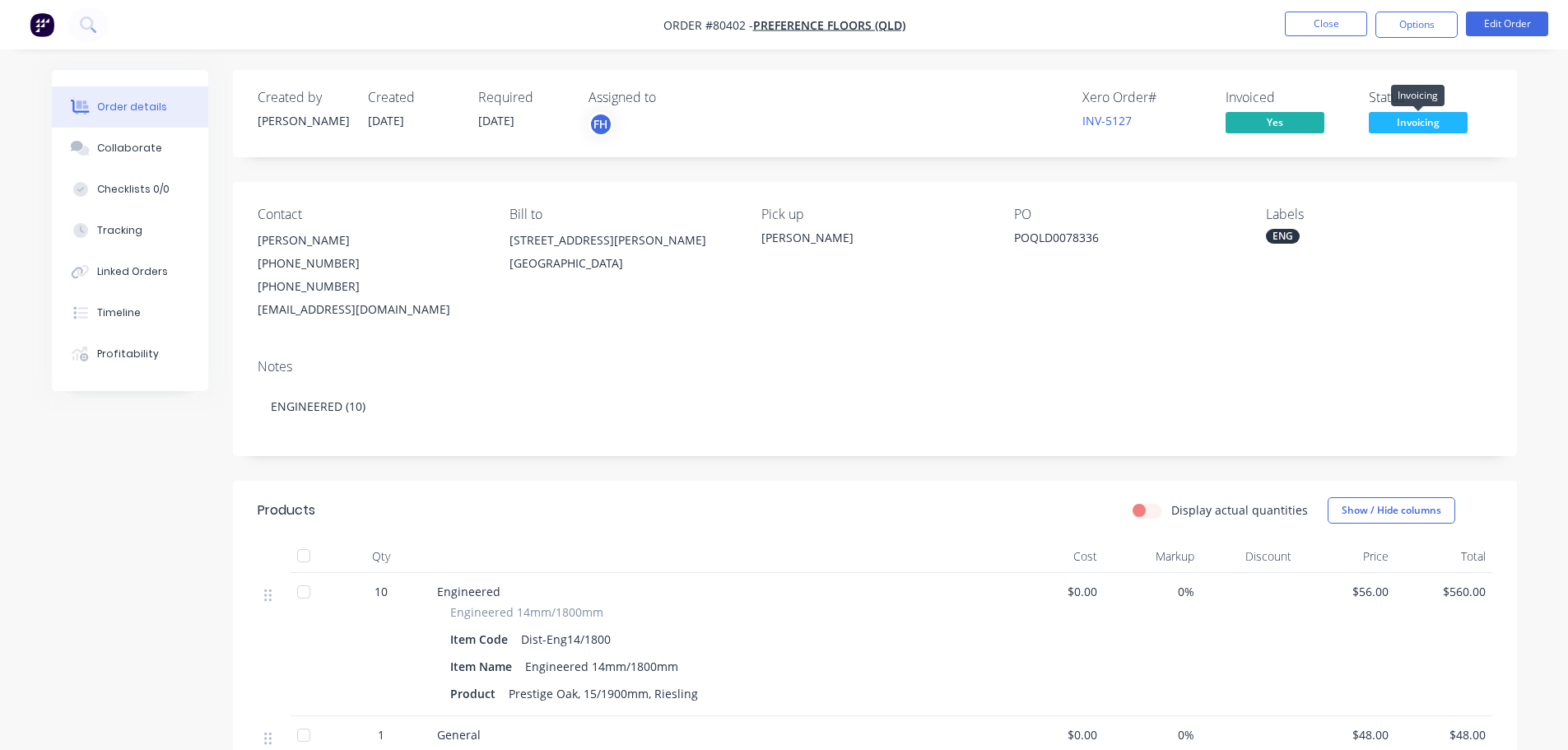
click at [1422, 122] on span "Invoicing" at bounding box center [1419, 122] width 99 height 21
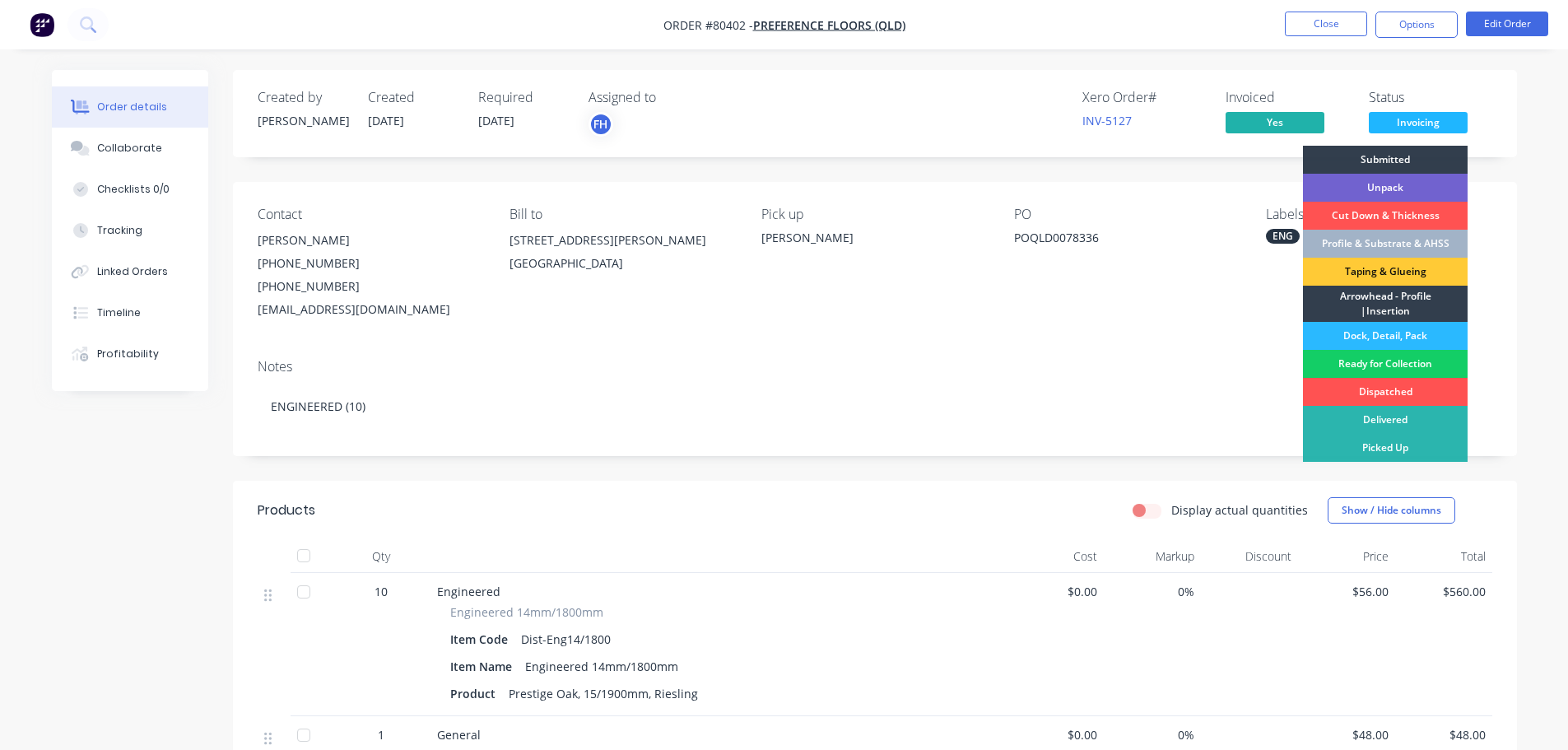
click at [1397, 361] on div "Ready for Collection" at bounding box center [1385, 364] width 164 height 28
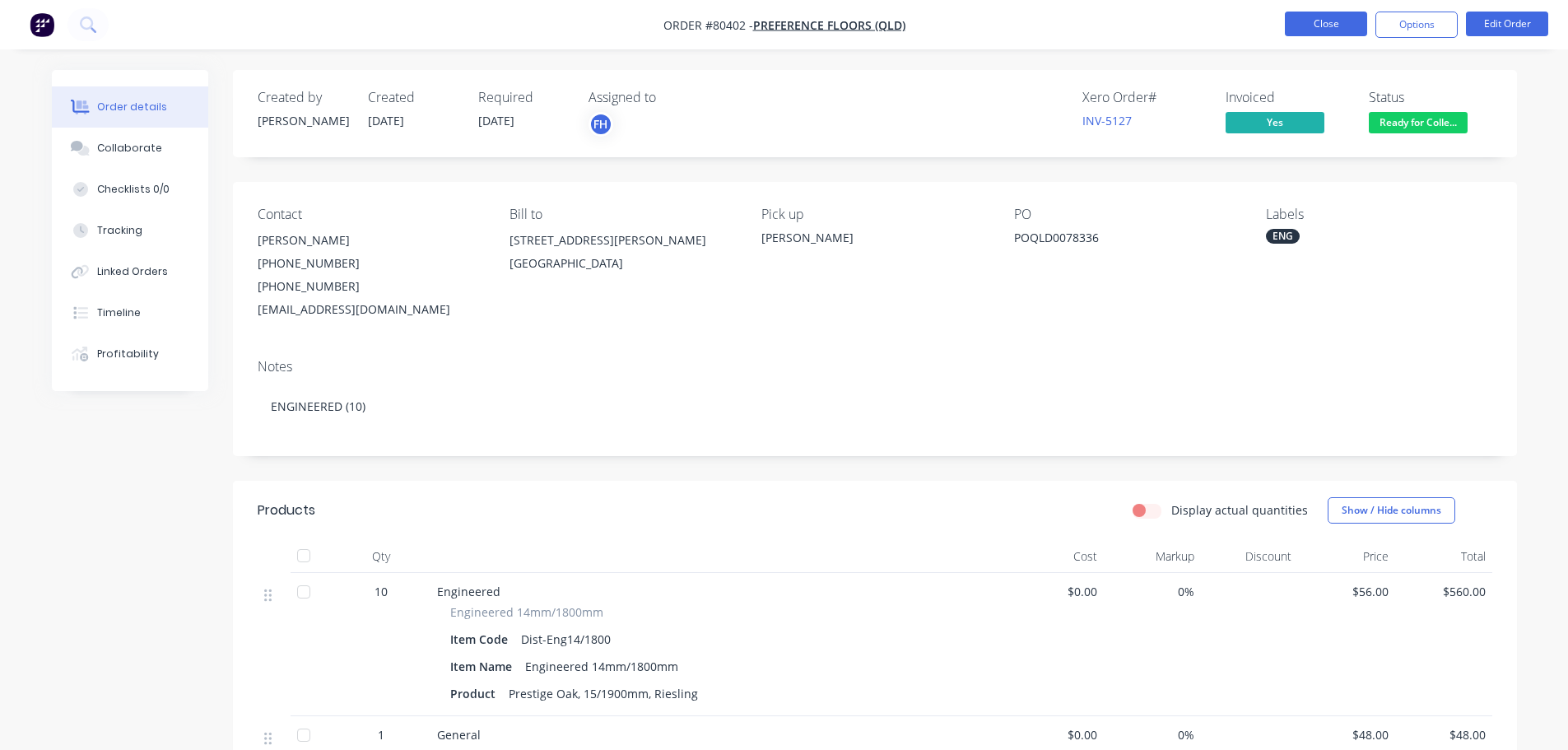
click at [1340, 17] on button "Close" at bounding box center [1326, 24] width 83 height 25
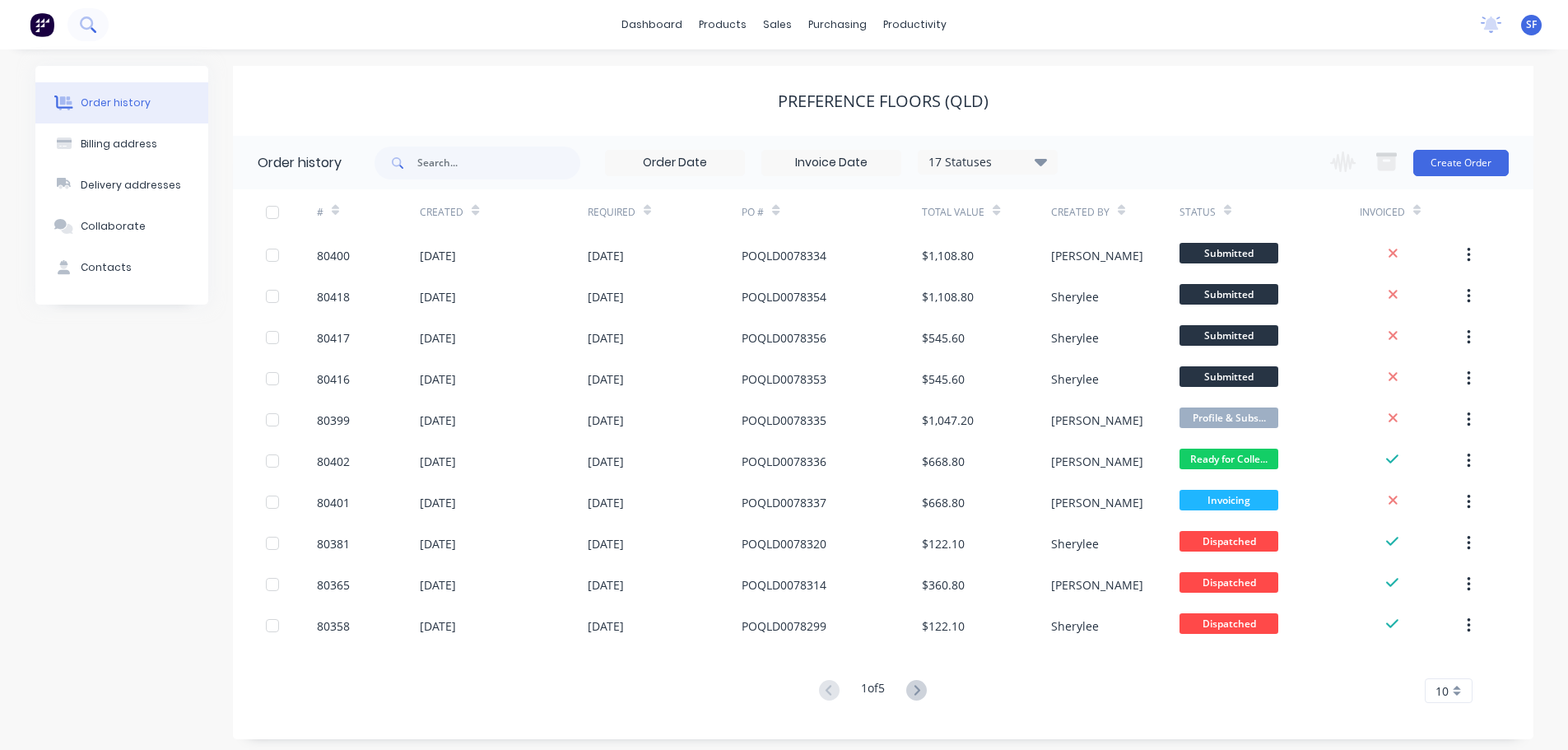
click at [76, 20] on button at bounding box center [88, 25] width 41 height 33
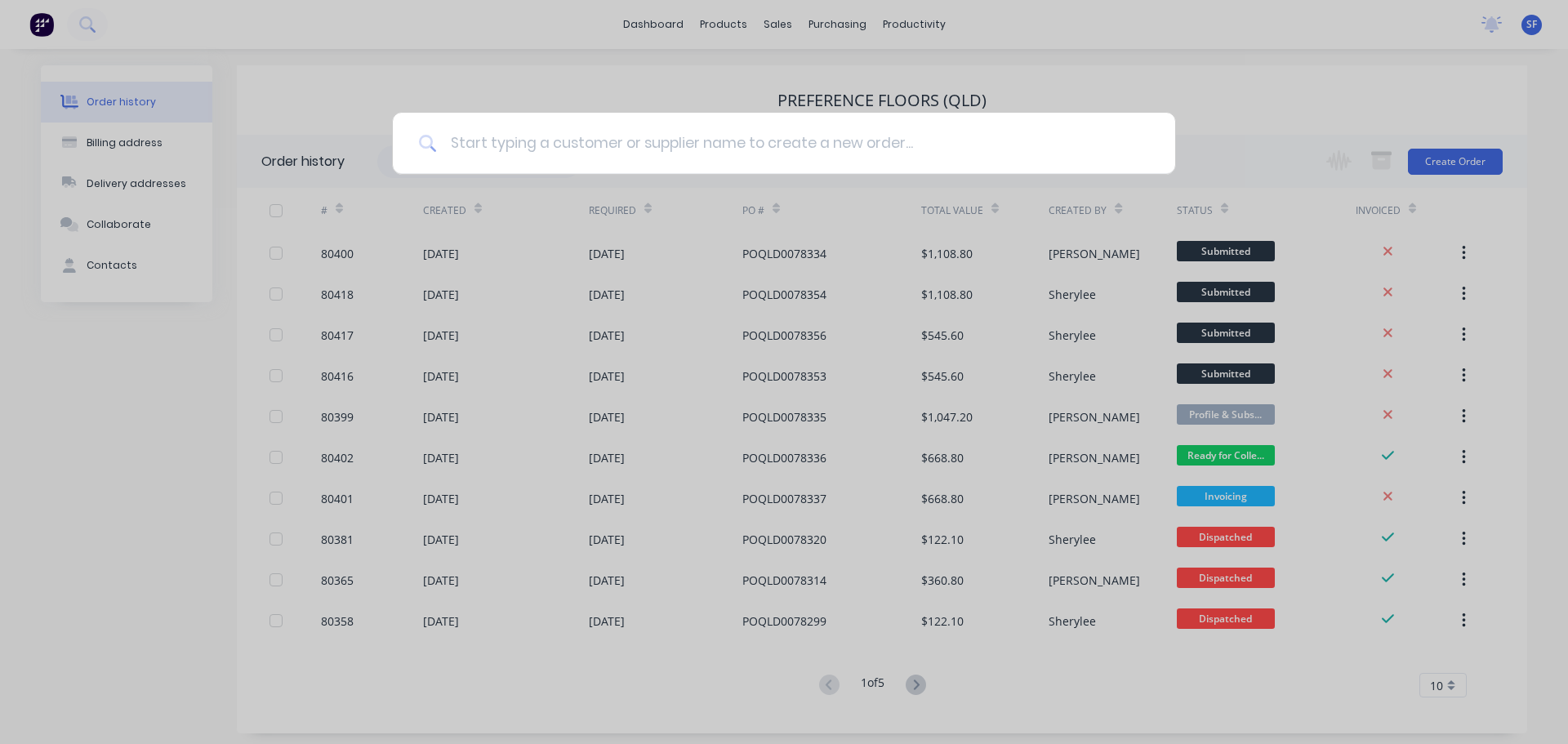
click at [499, 142] on input at bounding box center [793, 143] width 712 height 61
type input "80401"
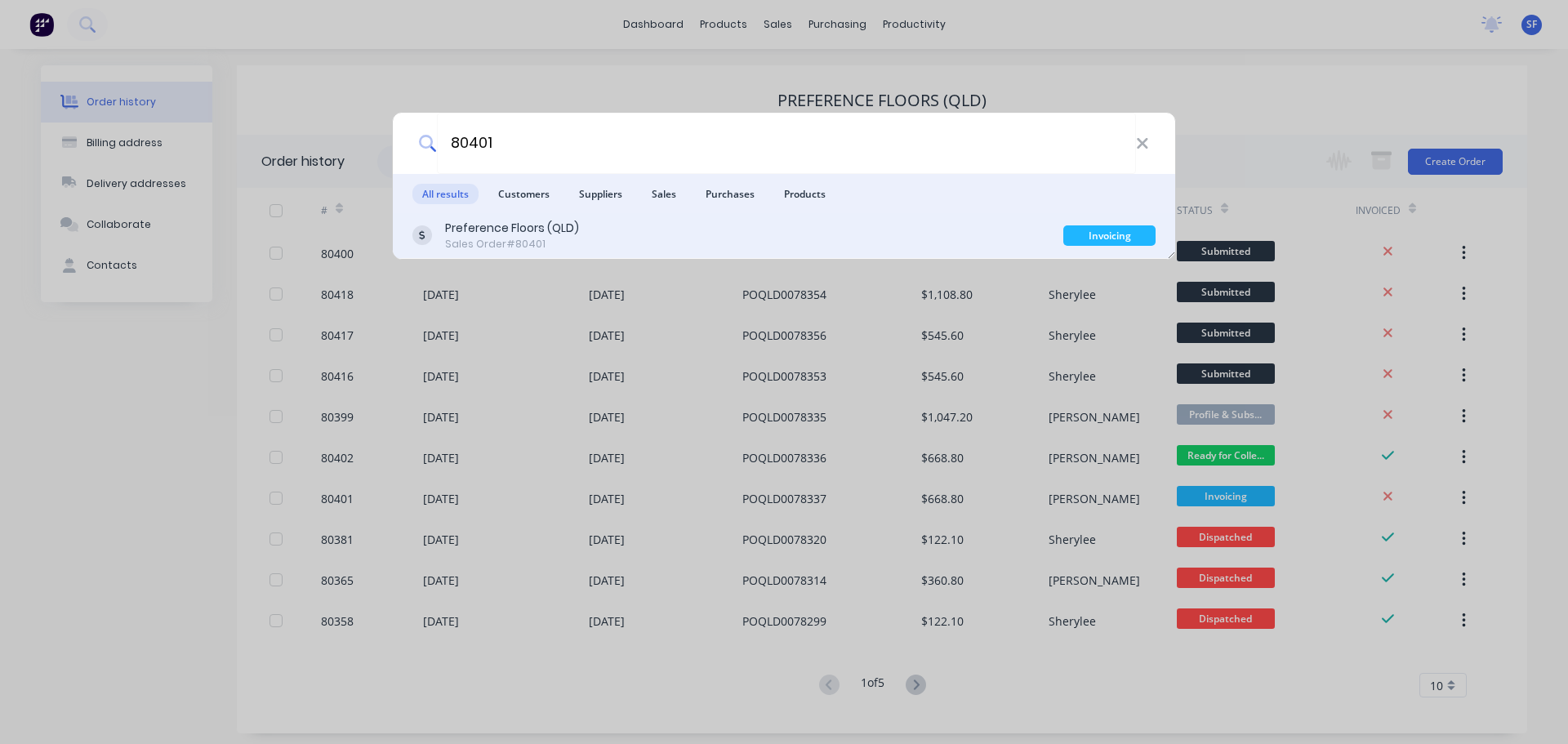
click at [542, 235] on div "Preference Floors (QLD)" at bounding box center [513, 228] width 134 height 17
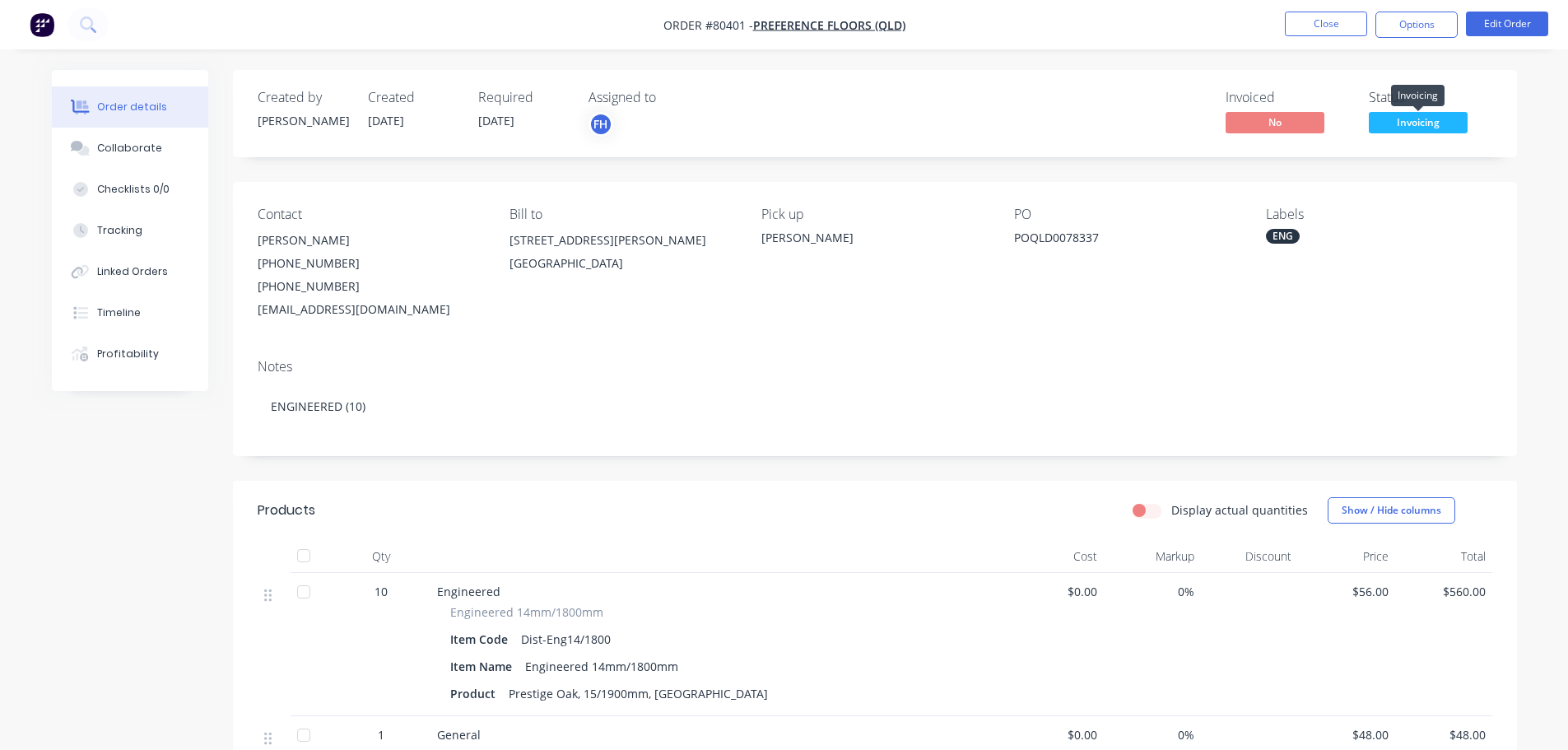
click at [1433, 126] on span "Invoicing" at bounding box center [1419, 122] width 99 height 21
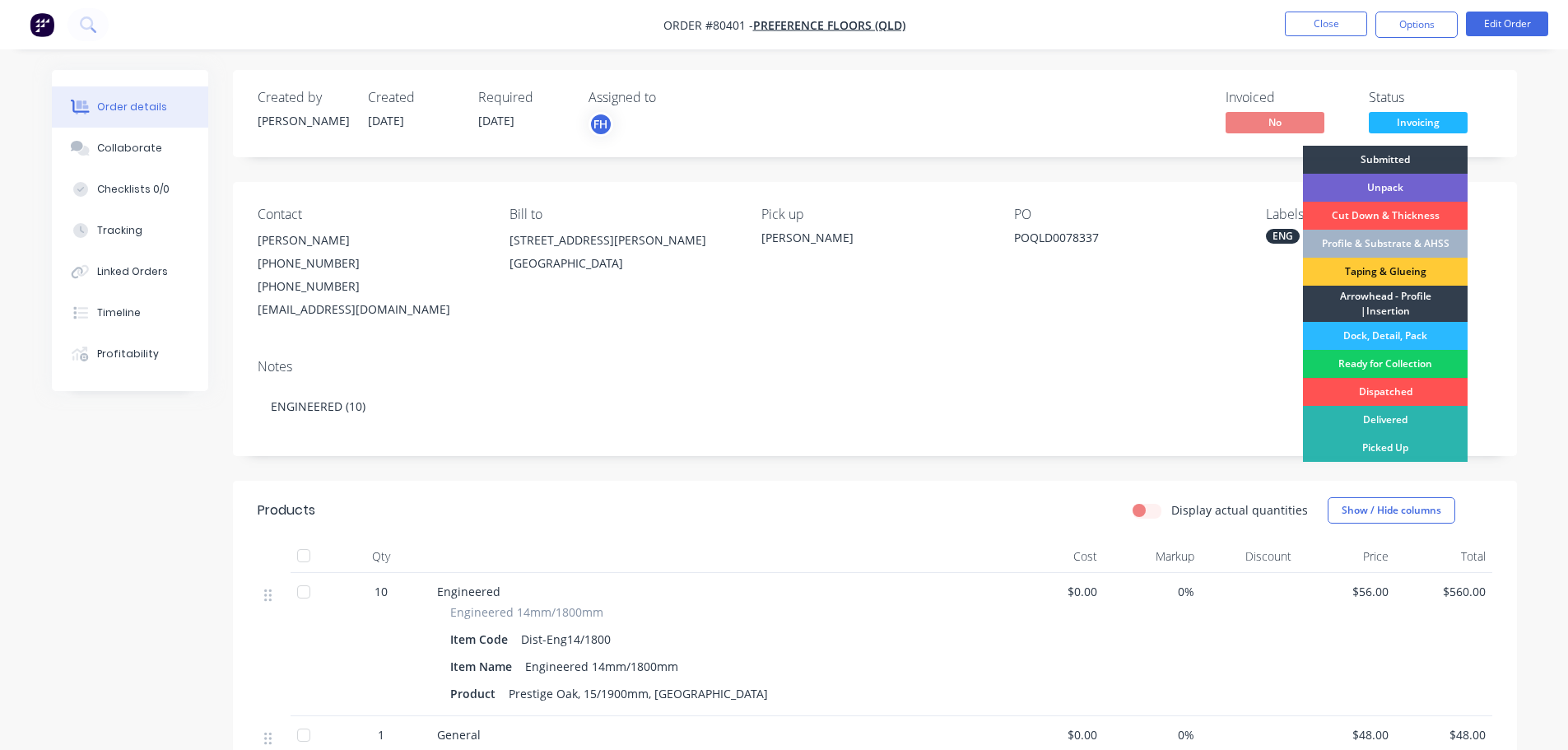
click at [1422, 362] on div "Ready for Collection" at bounding box center [1385, 364] width 164 height 28
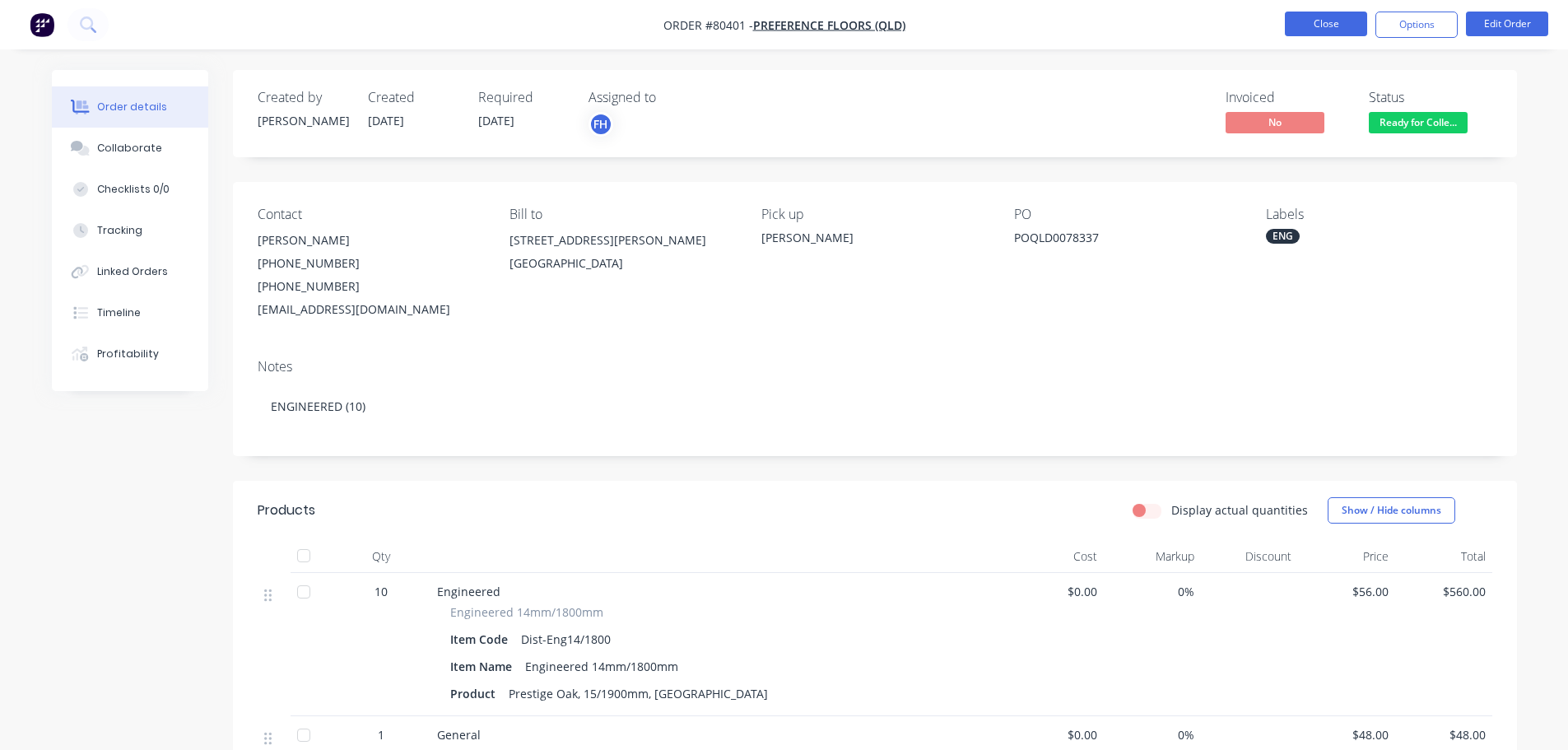
click at [1331, 22] on button "Close" at bounding box center [1326, 24] width 83 height 25
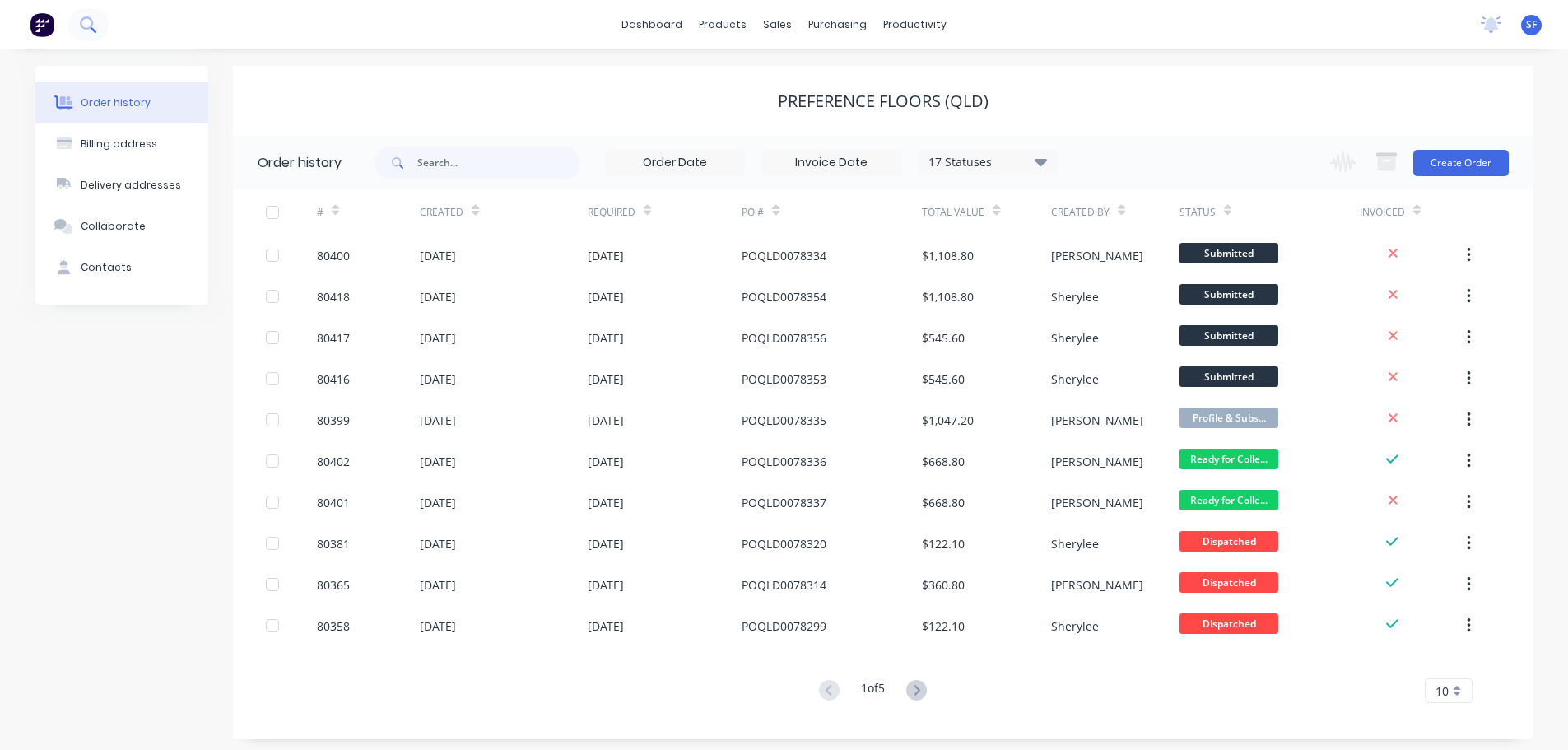
click at [92, 21] on icon at bounding box center [87, 23] width 13 height 13
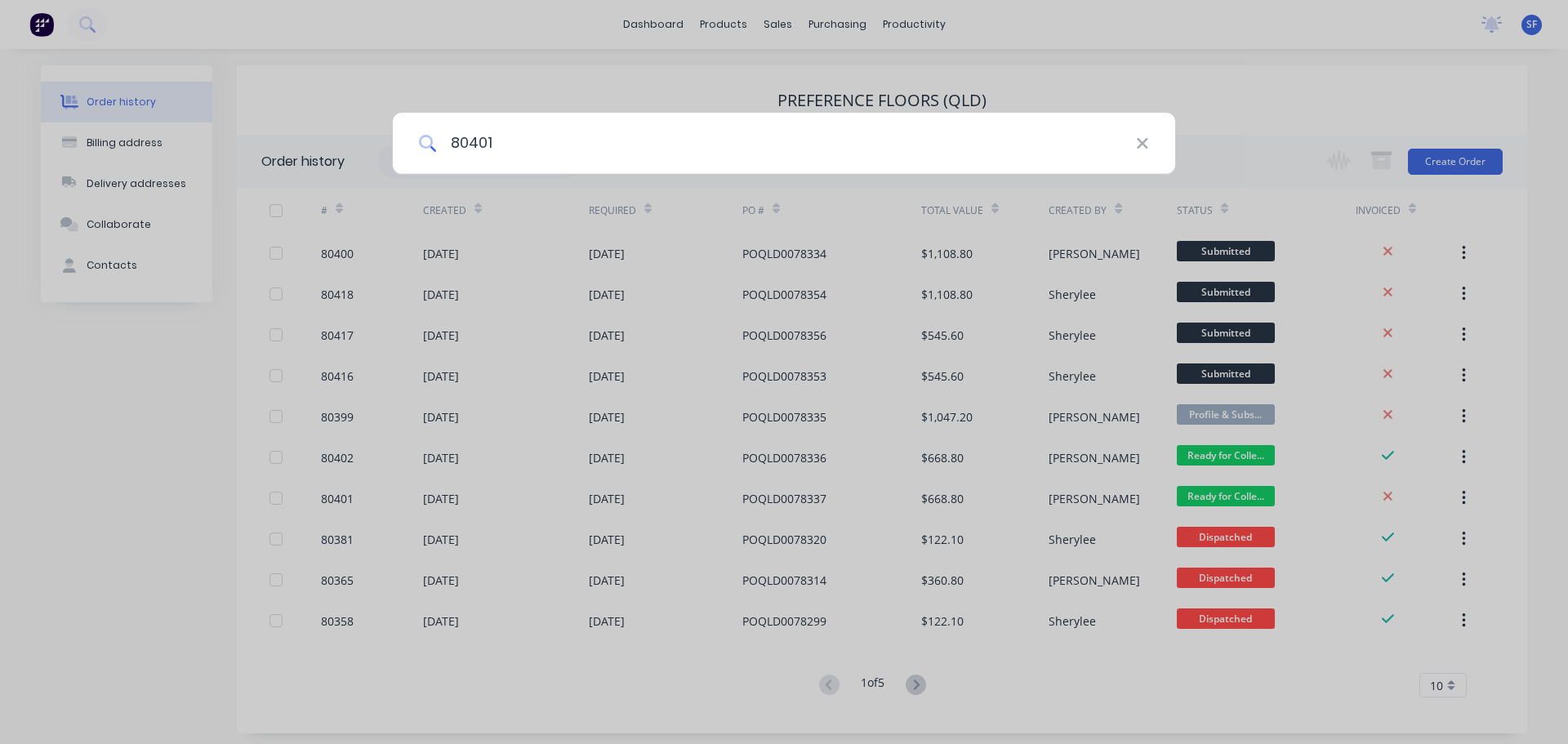
type input "80401"
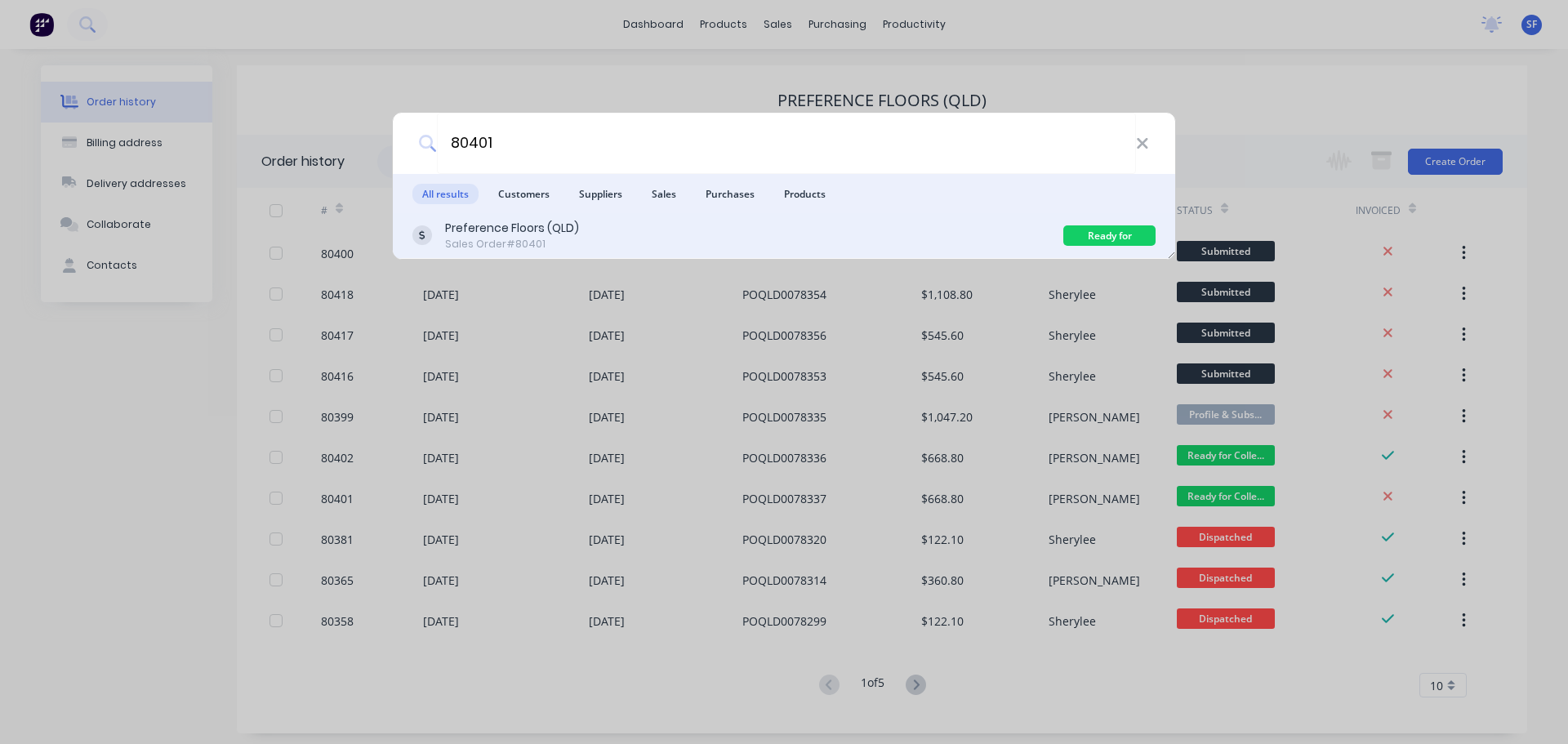
click at [543, 223] on div "Preference Floors (QLD)" at bounding box center [513, 228] width 134 height 17
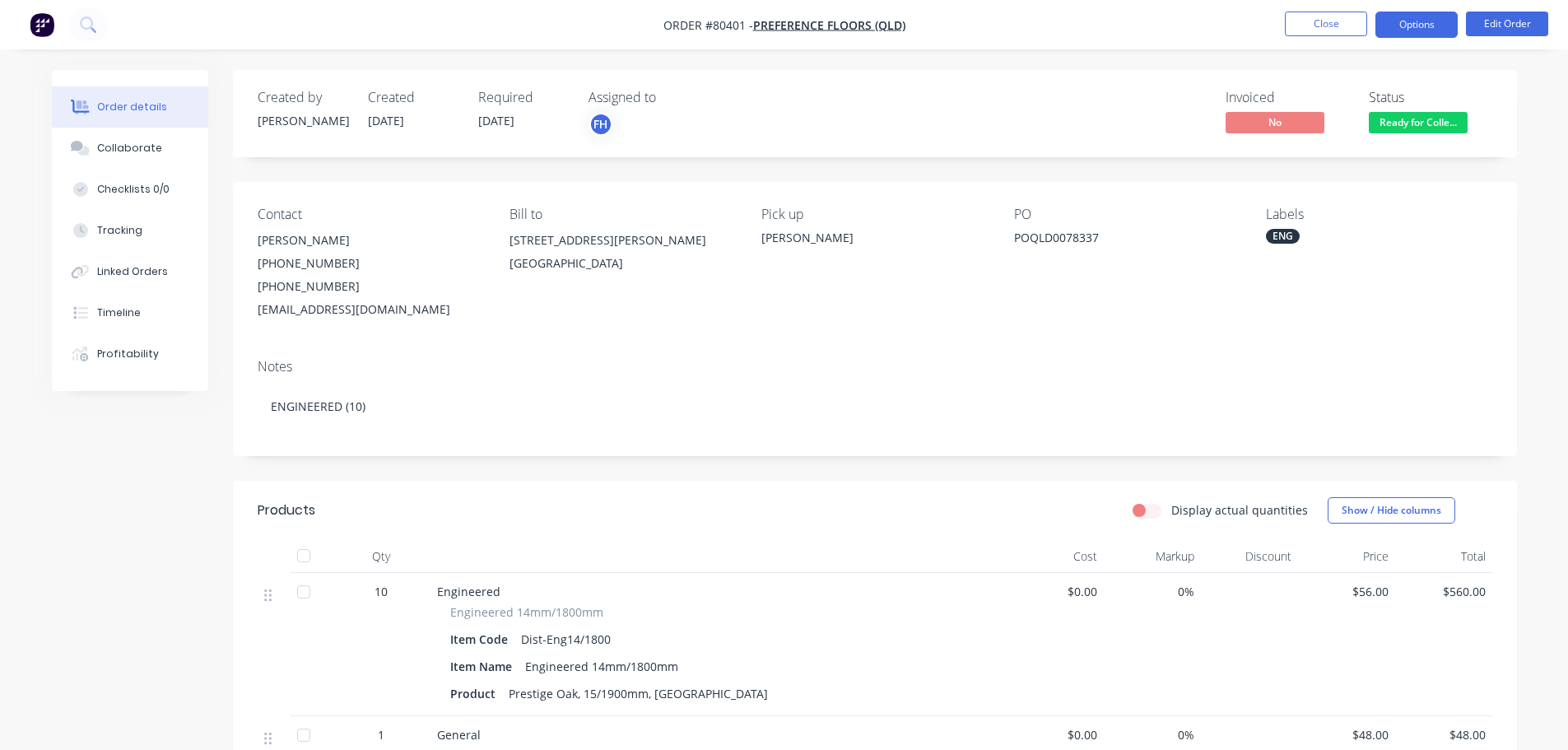
click at [1409, 22] on button "Options" at bounding box center [1417, 25] width 83 height 26
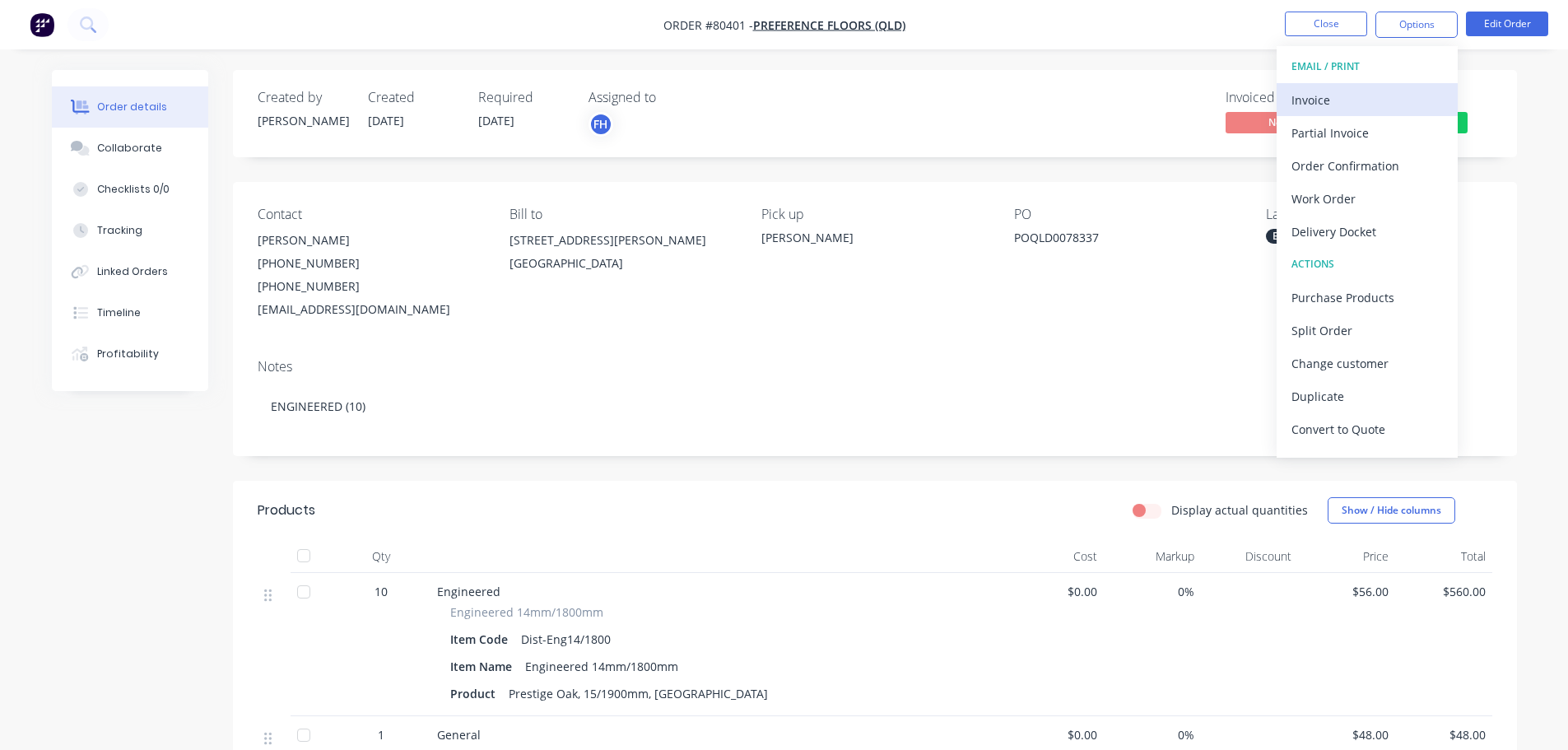
click at [1313, 97] on div "Invoice" at bounding box center [1367, 100] width 152 height 24
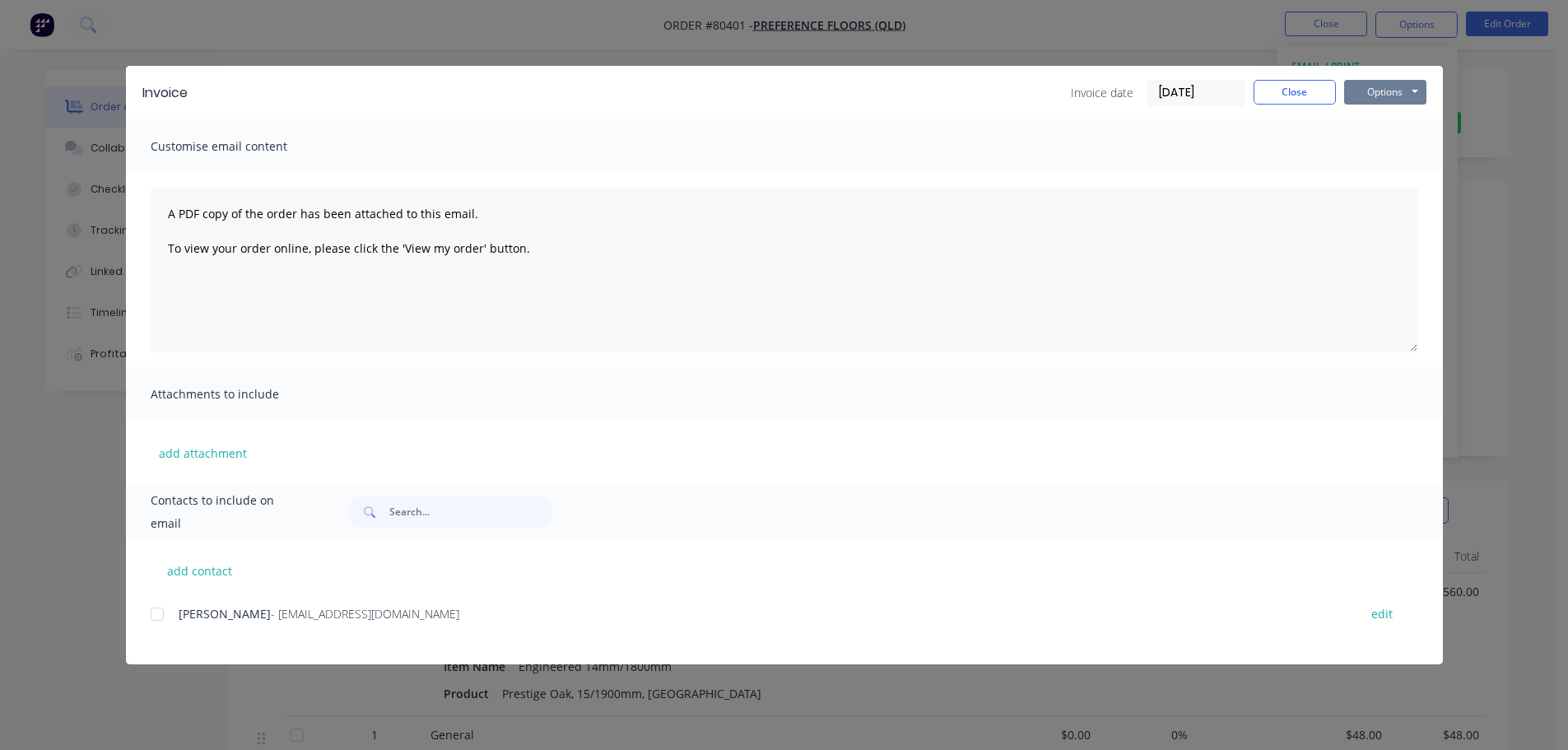
click at [1377, 95] on button "Options" at bounding box center [1386, 92] width 83 height 25
click at [1377, 149] on button "Print" at bounding box center [1397, 149] width 106 height 27
click at [1292, 90] on button "Close" at bounding box center [1295, 92] width 83 height 25
